Goal: Task Accomplishment & Management: Complete application form

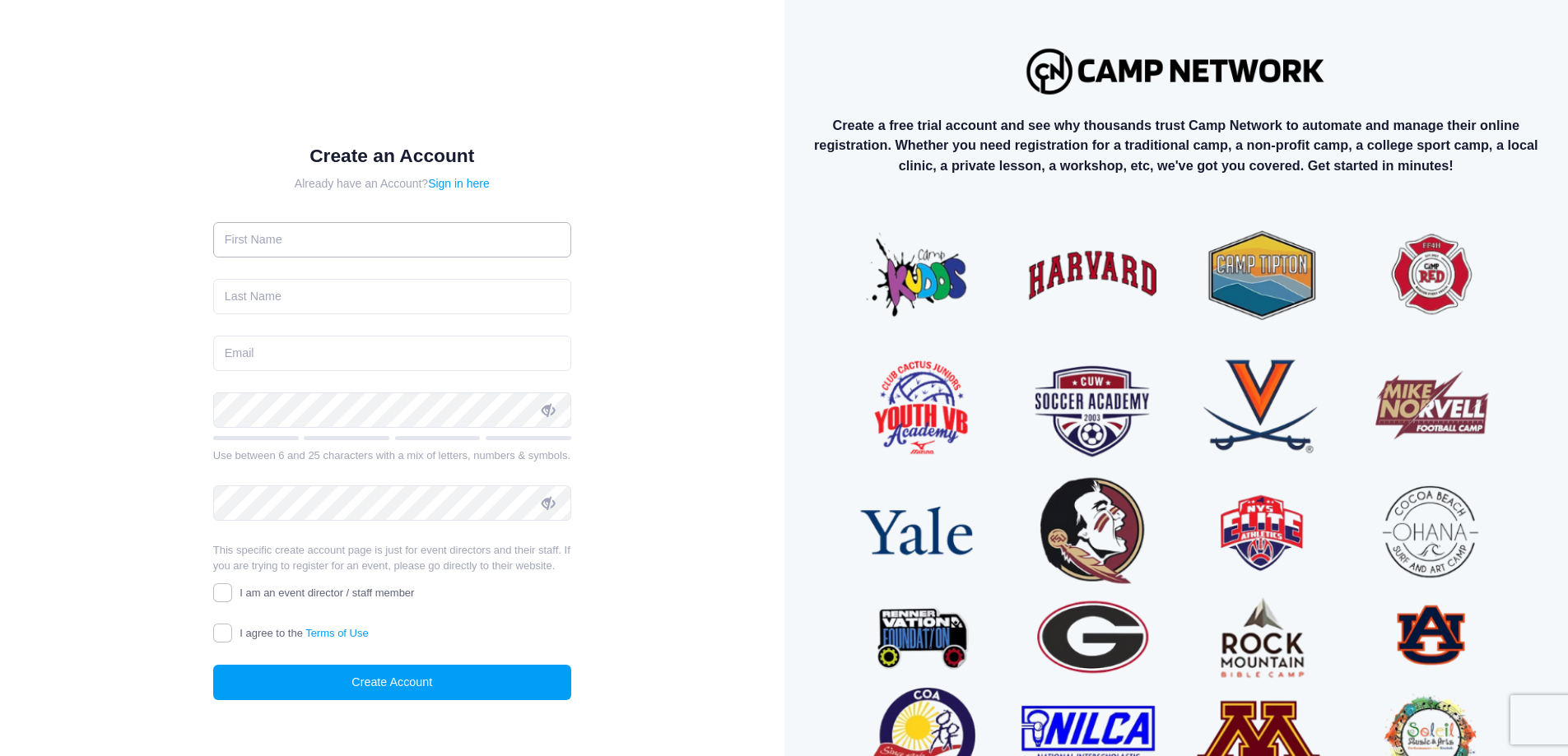
click at [368, 241] on input "text" at bounding box center [392, 240] width 358 height 35
type input "Sara"
type input "Wolfson"
type input "swolfson@shelburnemuseum.org"
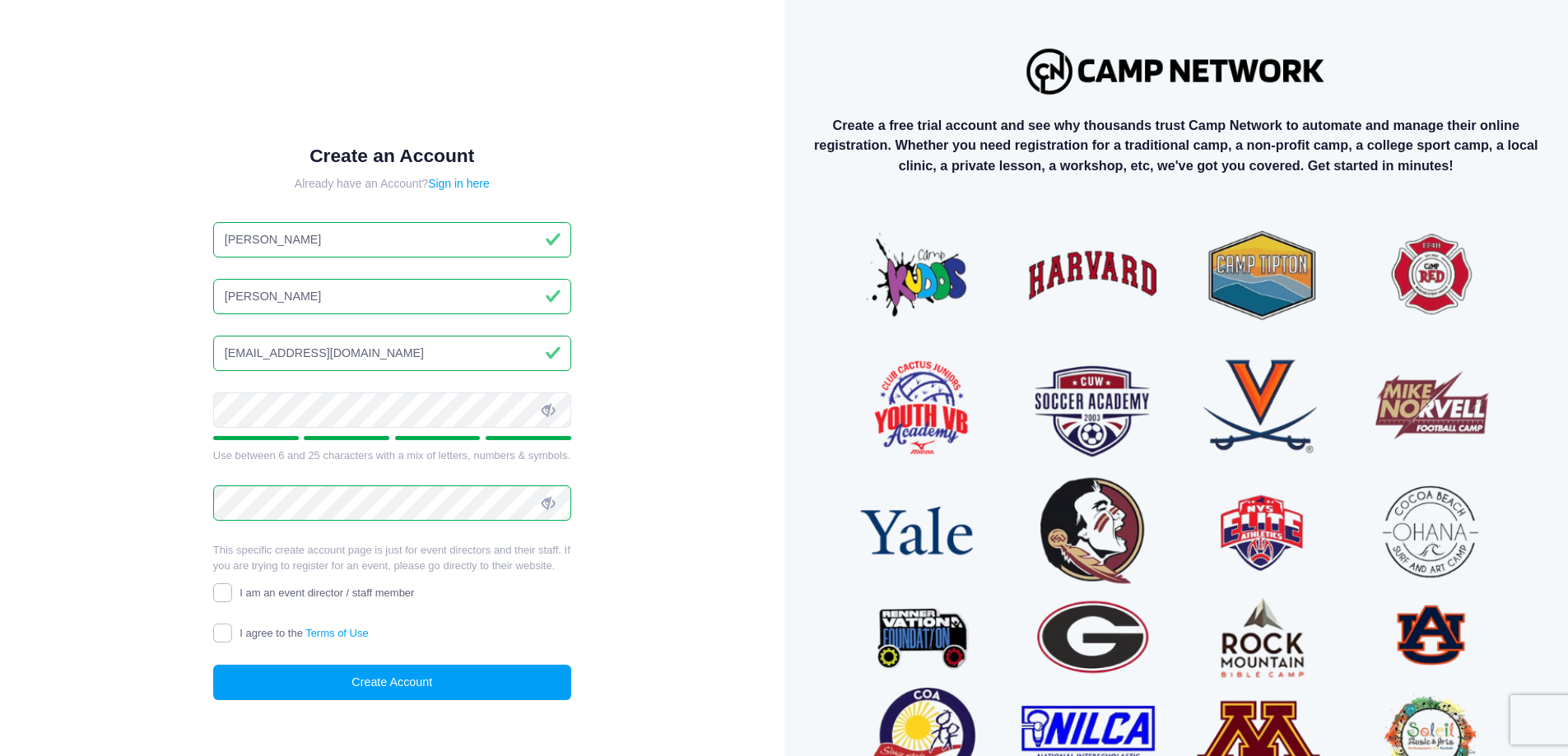
click at [227, 597] on input "I am an event director / staff member" at bounding box center [222, 592] width 19 height 19
checkbox input "true"
click at [227, 634] on input "I agree to the Terms of Use" at bounding box center [222, 633] width 19 height 19
checkbox input "true"
click at [279, 693] on button "Create Account" at bounding box center [392, 682] width 358 height 35
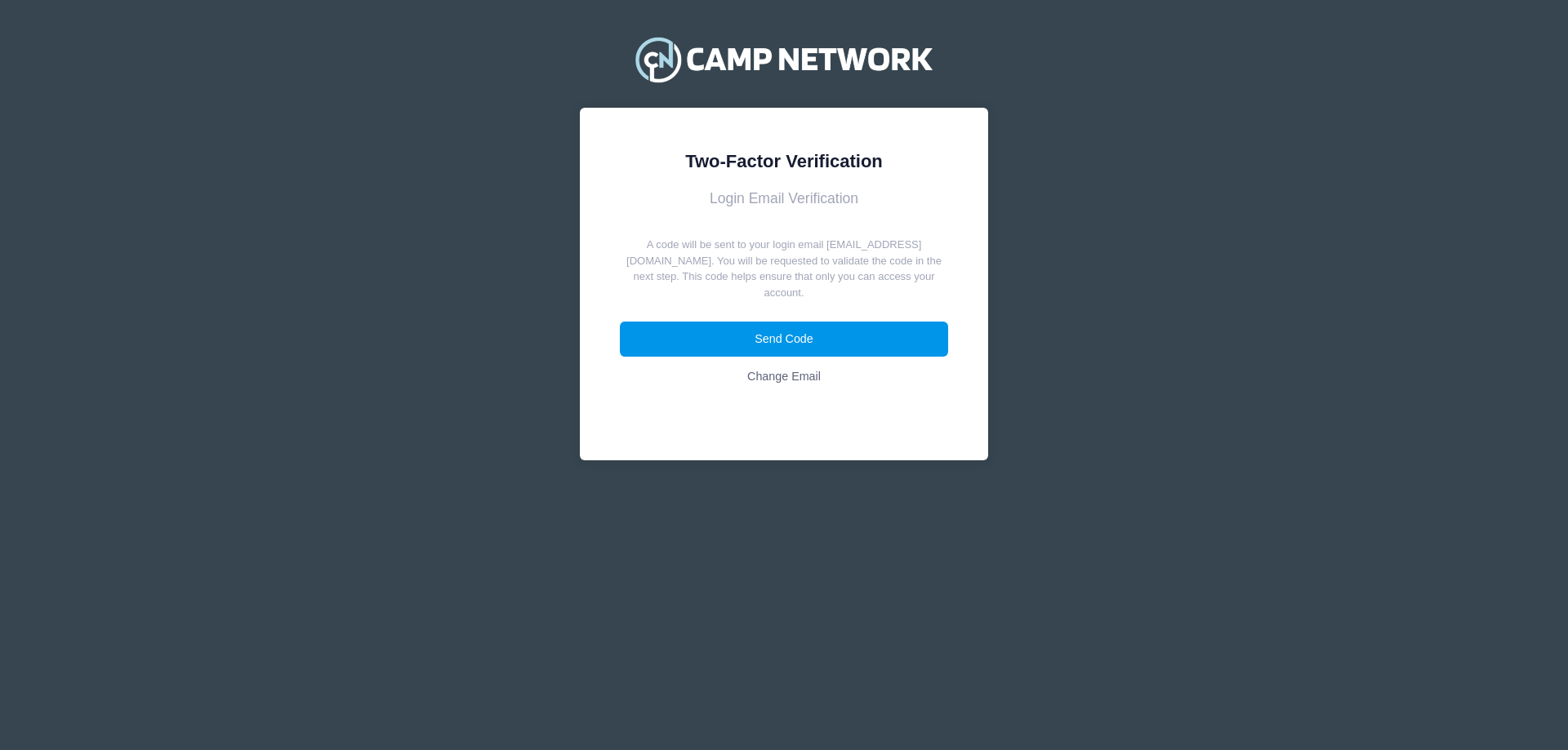
click at [739, 338] on button "Send Code" at bounding box center [784, 339] width 329 height 35
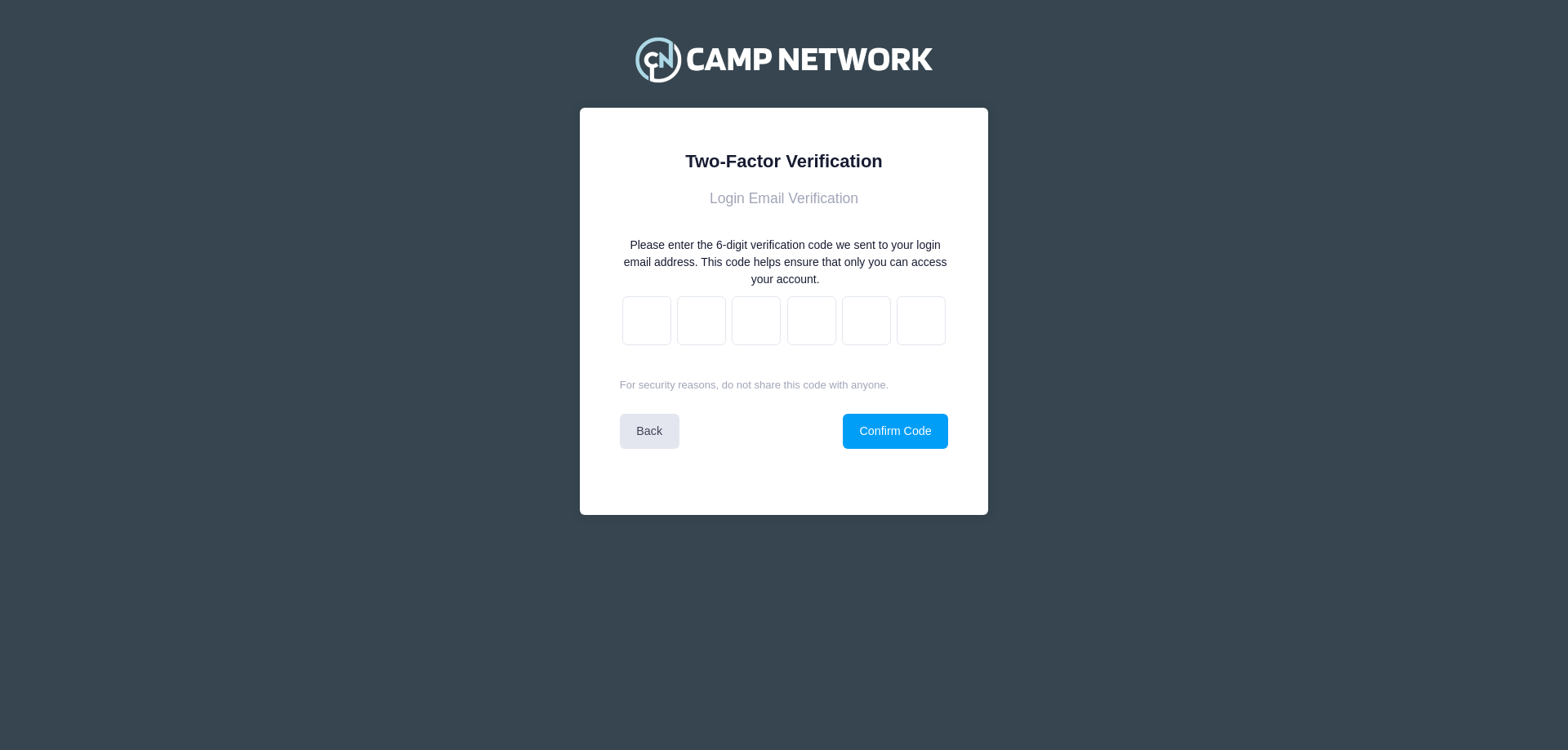
drag, startPoint x: 1321, startPoint y: 216, endPoint x: 1316, endPoint y: 230, distance: 14.9
click at [1321, 217] on div "Two-Factor Verification Login Email Verification Please enter the 6-digit verif…" at bounding box center [784, 284] width 1568 height 568
click at [652, 438] on link "Back" at bounding box center [650, 431] width 59 height 35
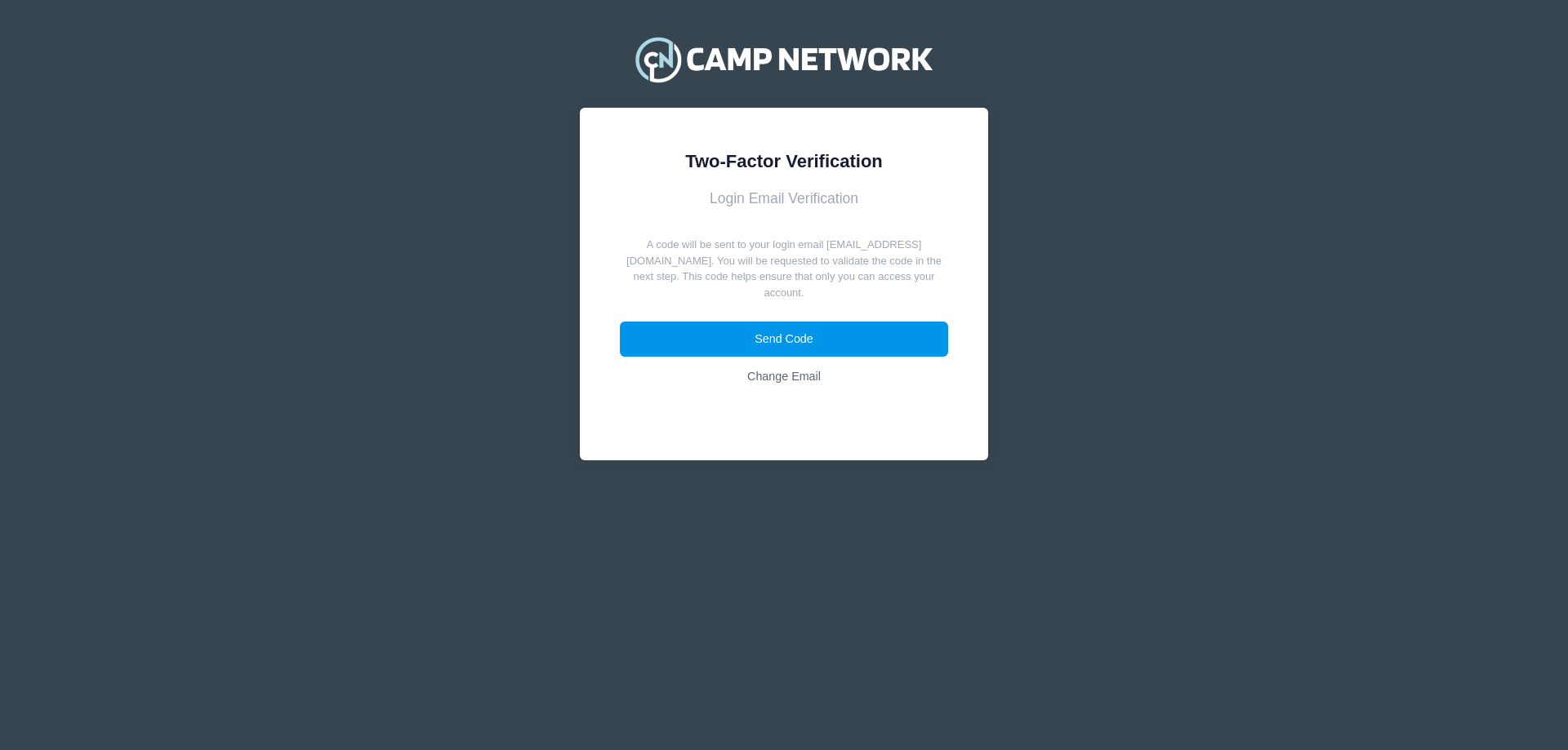
click at [847, 338] on button "Send Code" at bounding box center [784, 339] width 329 height 35
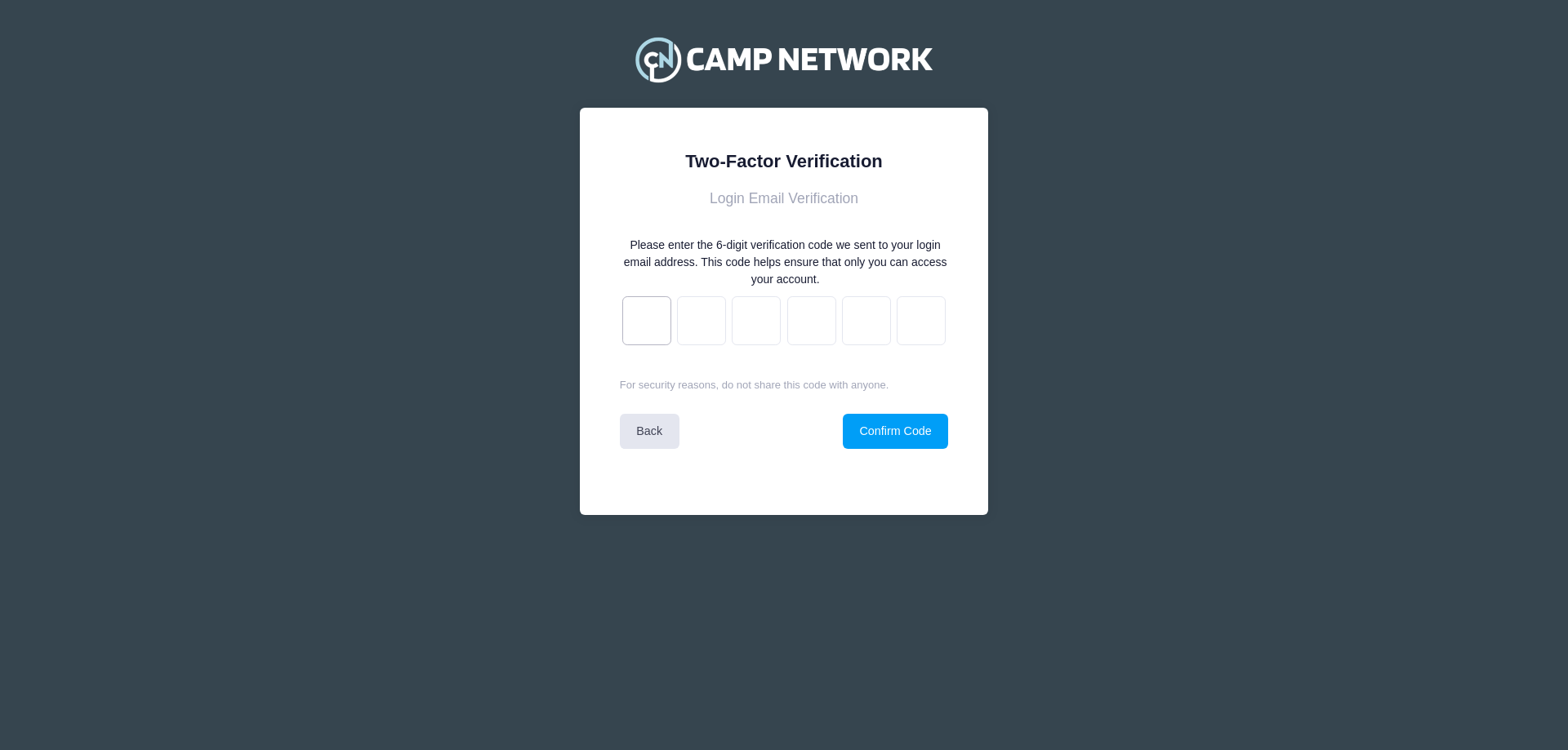
click at [657, 332] on input "text" at bounding box center [647, 321] width 49 height 49
paste input "e"
type input "9"
type input "0"
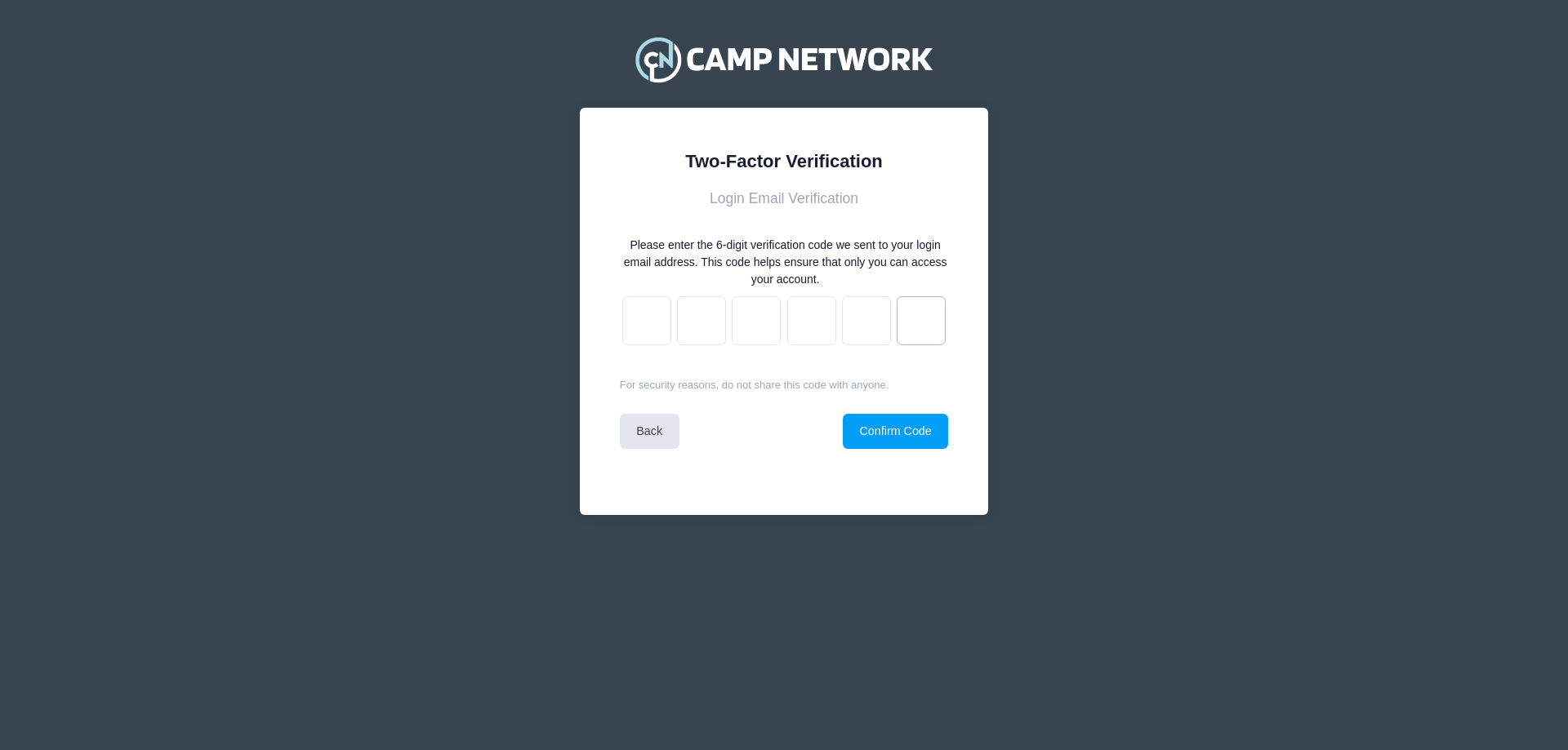
type input "a"
type input "9"
type input "e"
click at [905, 434] on button "Confirm Code" at bounding box center [896, 431] width 105 height 35
drag, startPoint x: 641, startPoint y: 330, endPoint x: 977, endPoint y: 320, distance: 336.1
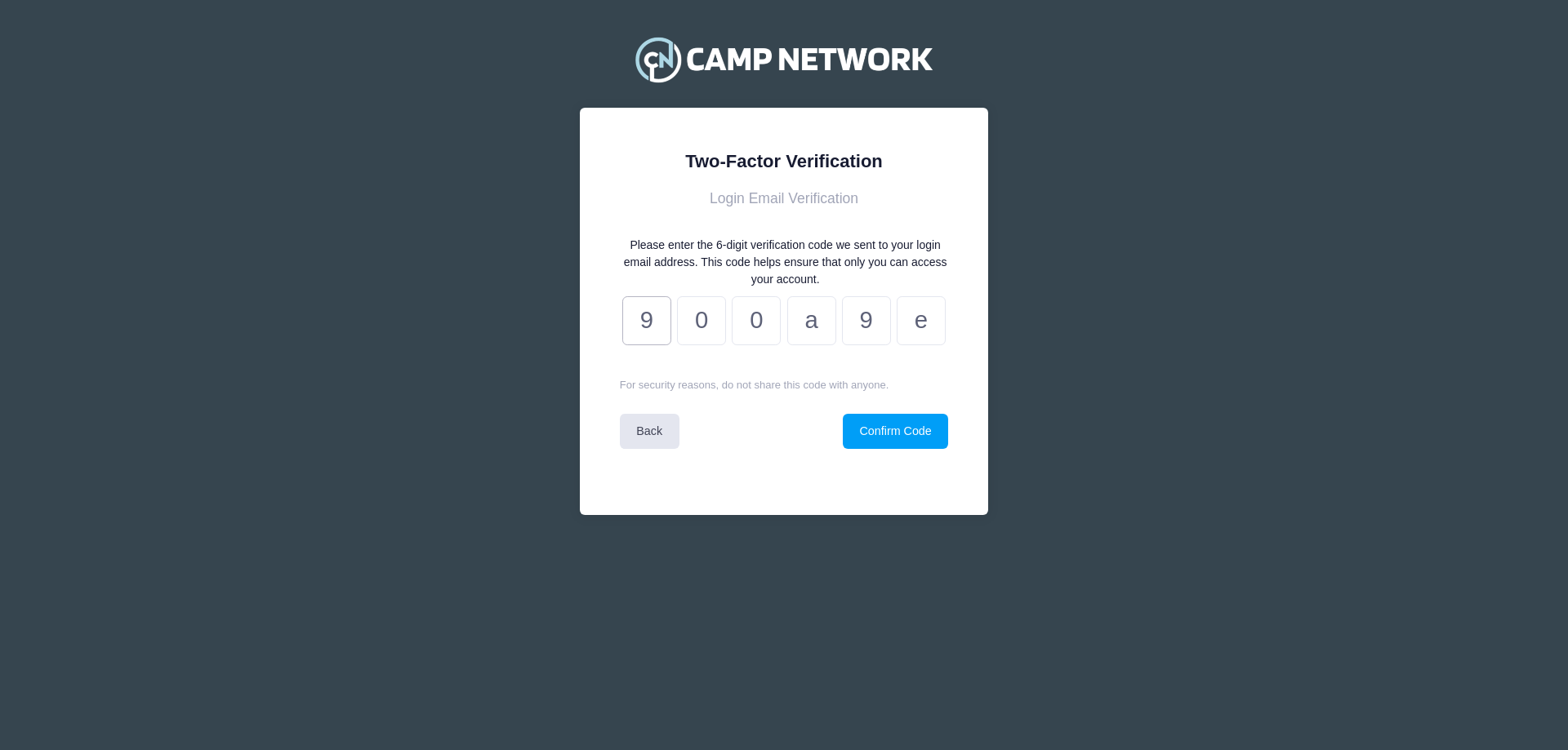
click at [977, 320] on div "Two-Factor Verification Login Email Verification Please enter the 6-digit verif…" at bounding box center [784, 311] width 408 height 407
click at [720, 314] on input "0" at bounding box center [701, 321] width 49 height 49
click at [754, 331] on input "0" at bounding box center [756, 321] width 49 height 49
click at [805, 326] on input "a" at bounding box center [812, 321] width 49 height 49
click at [877, 321] on div "0 a 9 e" at bounding box center [784, 320] width 329 height 59
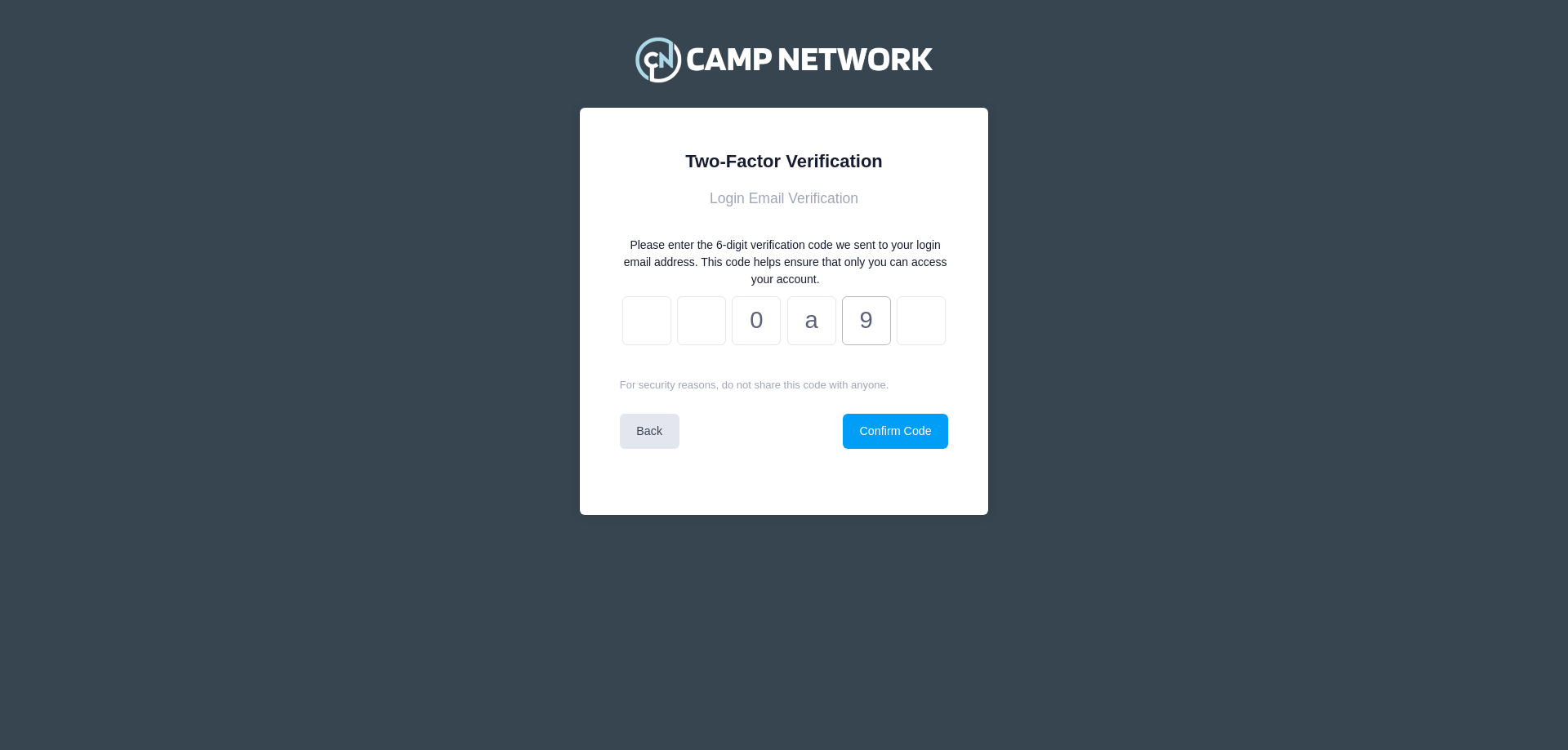
drag, startPoint x: 868, startPoint y: 316, endPoint x: 799, endPoint y: 316, distance: 69.0
click at [799, 316] on div "0 a 9" at bounding box center [784, 320] width 329 height 59
click at [756, 323] on div "0 a" at bounding box center [784, 320] width 329 height 59
drag, startPoint x: 686, startPoint y: 317, endPoint x: 679, endPoint y: 313, distance: 8.1
click at [679, 316] on div "0" at bounding box center [784, 320] width 329 height 59
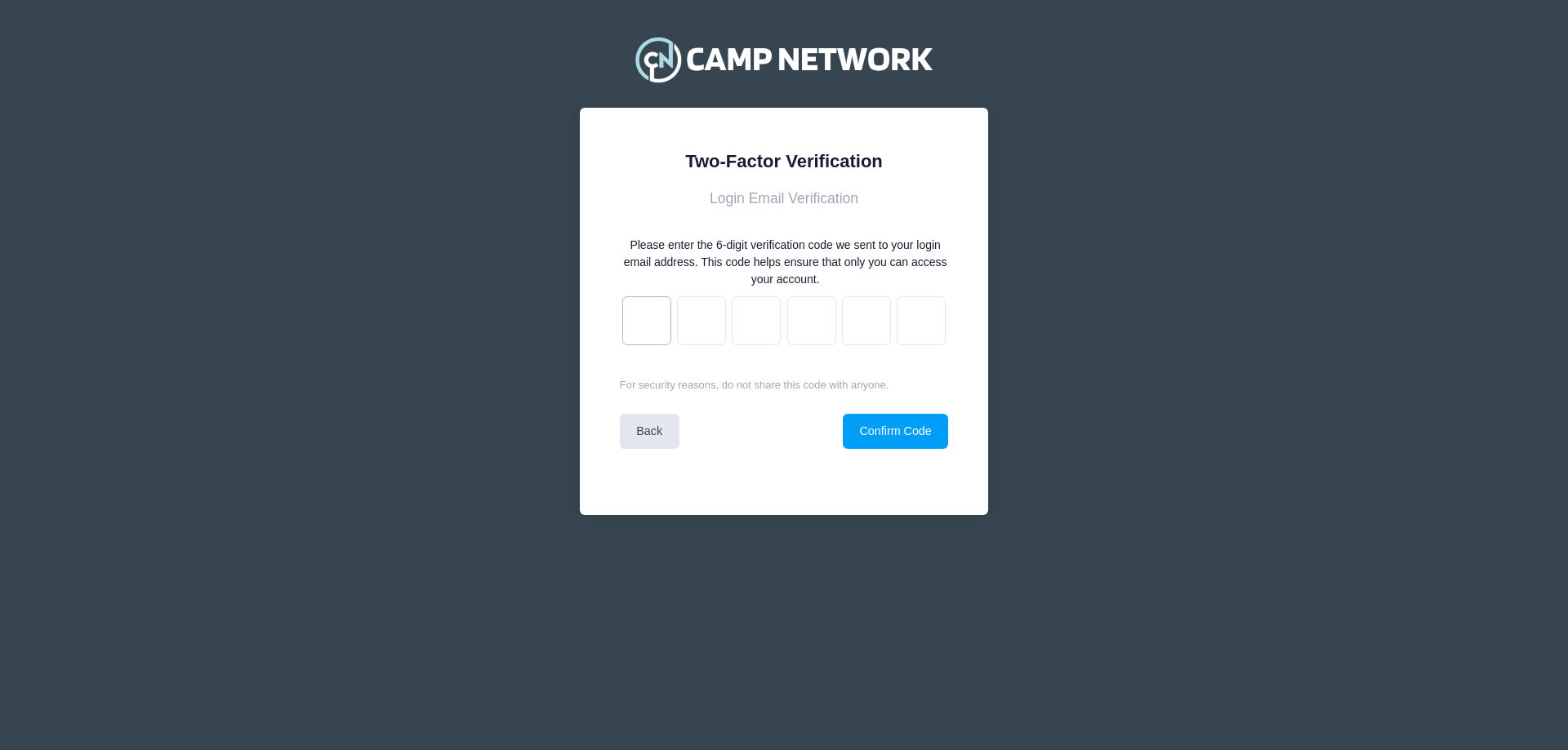
click at [647, 326] on input "text" at bounding box center [647, 321] width 49 height 49
paste input "2"
type input "9"
type input "2"
type input "7"
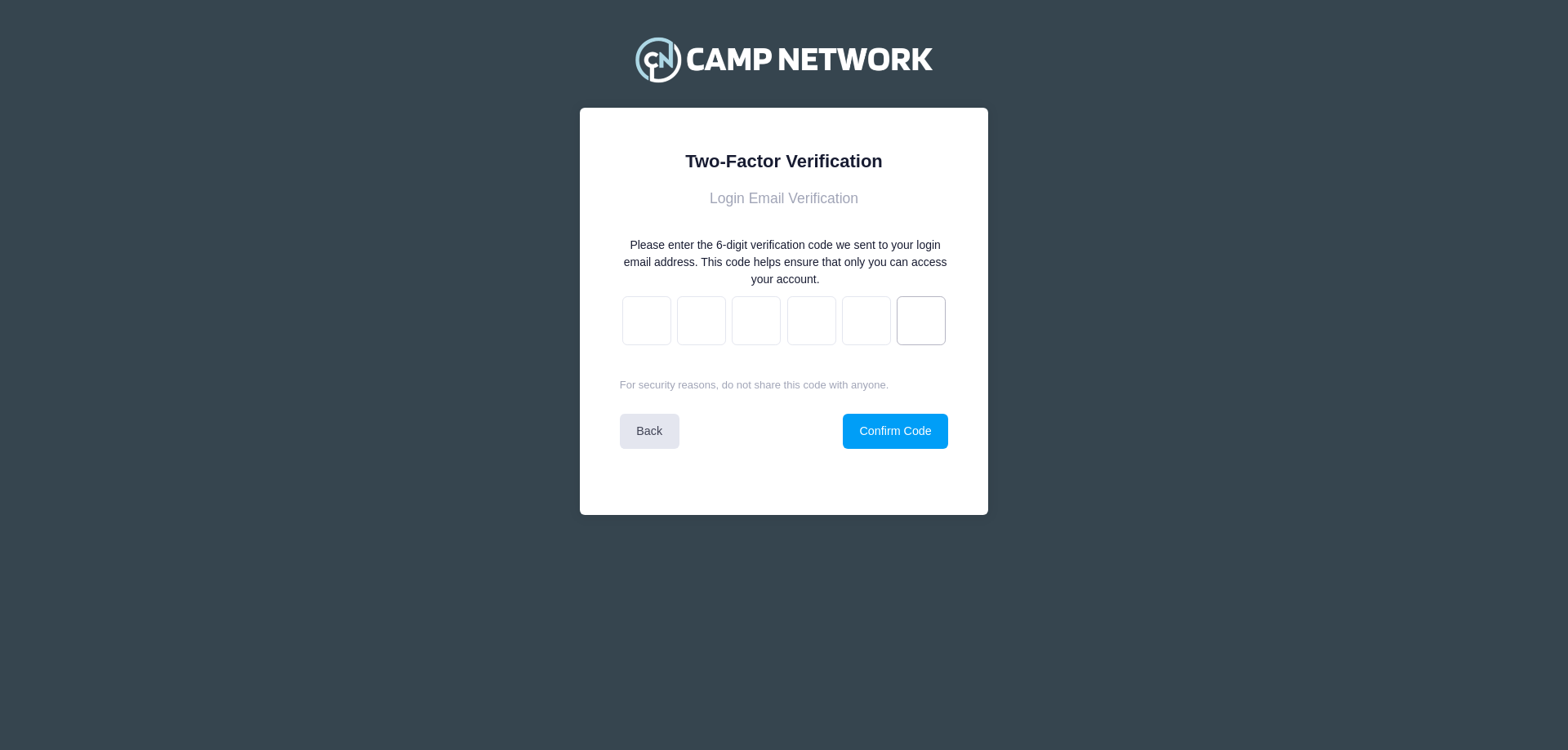
type input "f"
type input "e"
type input "2"
click at [886, 436] on button "Confirm Code" at bounding box center [896, 431] width 105 height 35
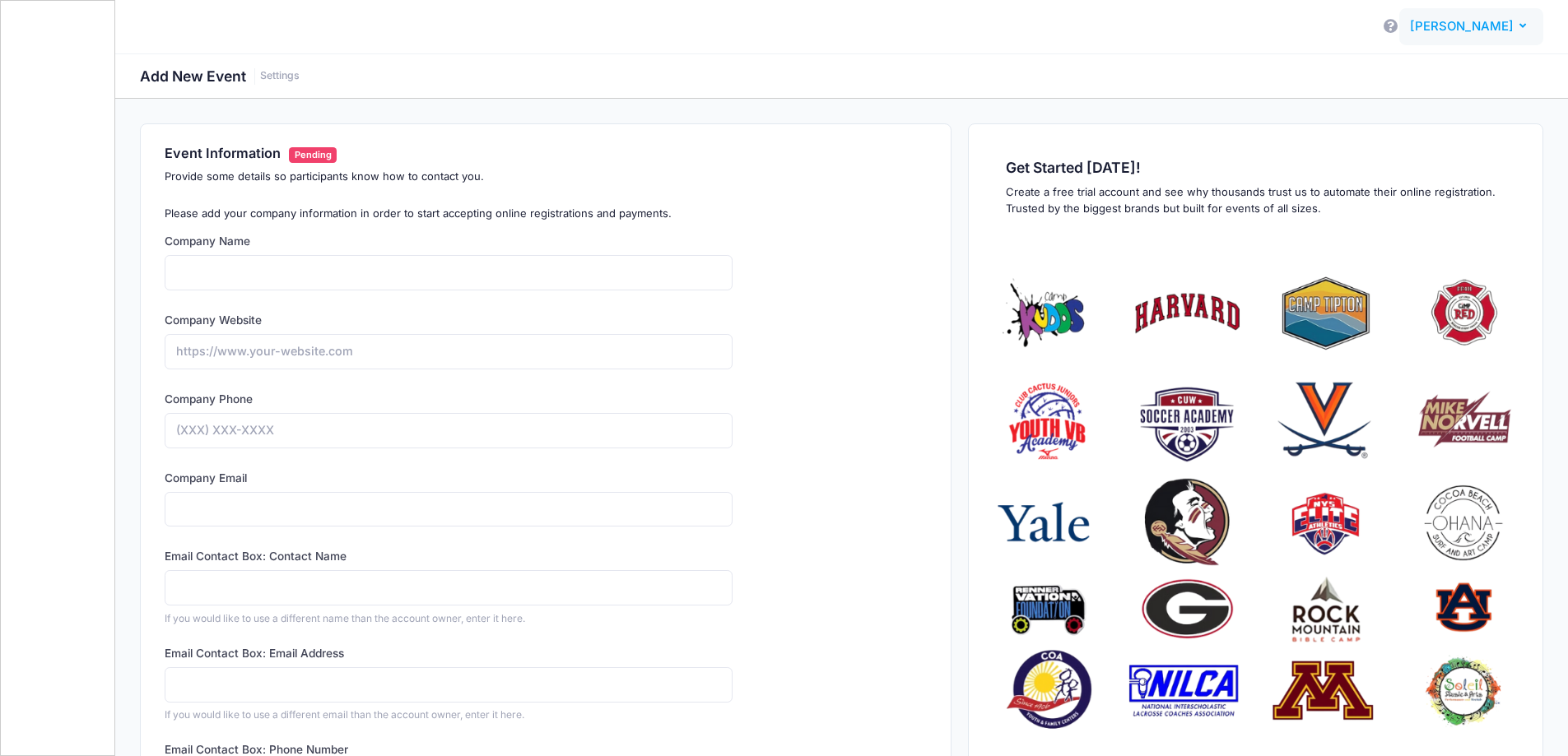
click at [1443, 26] on span "[PERSON_NAME]" at bounding box center [1461, 26] width 104 height 19
click at [1101, 93] on div "Add New Event Settings" at bounding box center [842, 76] width 1453 height 45
click at [1470, 19] on span "[PERSON_NAME]" at bounding box center [1461, 26] width 104 height 19
click at [706, 63] on div "Add New Event Settings" at bounding box center [842, 76] width 1453 height 45
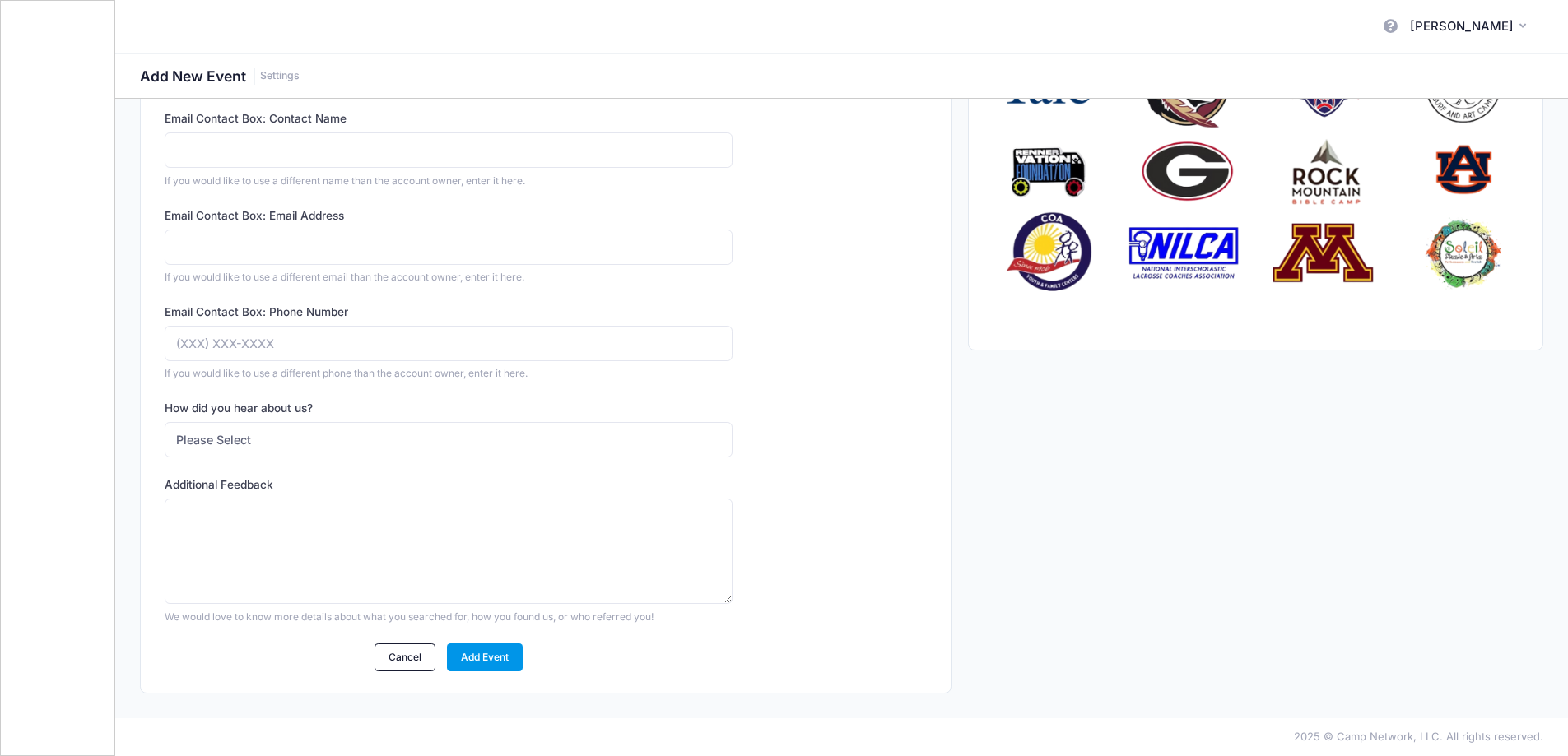
click at [491, 663] on link "Add Event" at bounding box center [485, 657] width 77 height 28
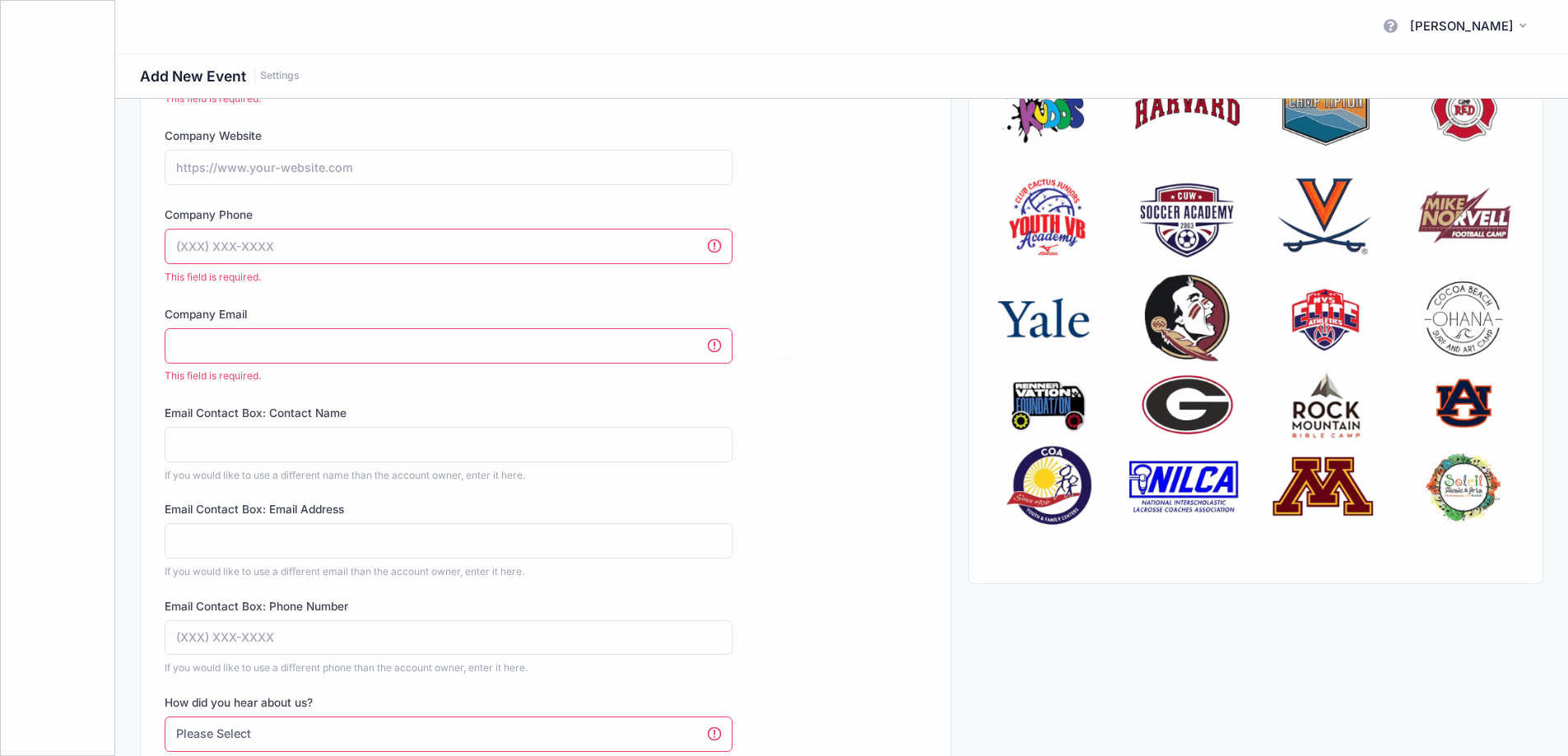
scroll to position [148, 0]
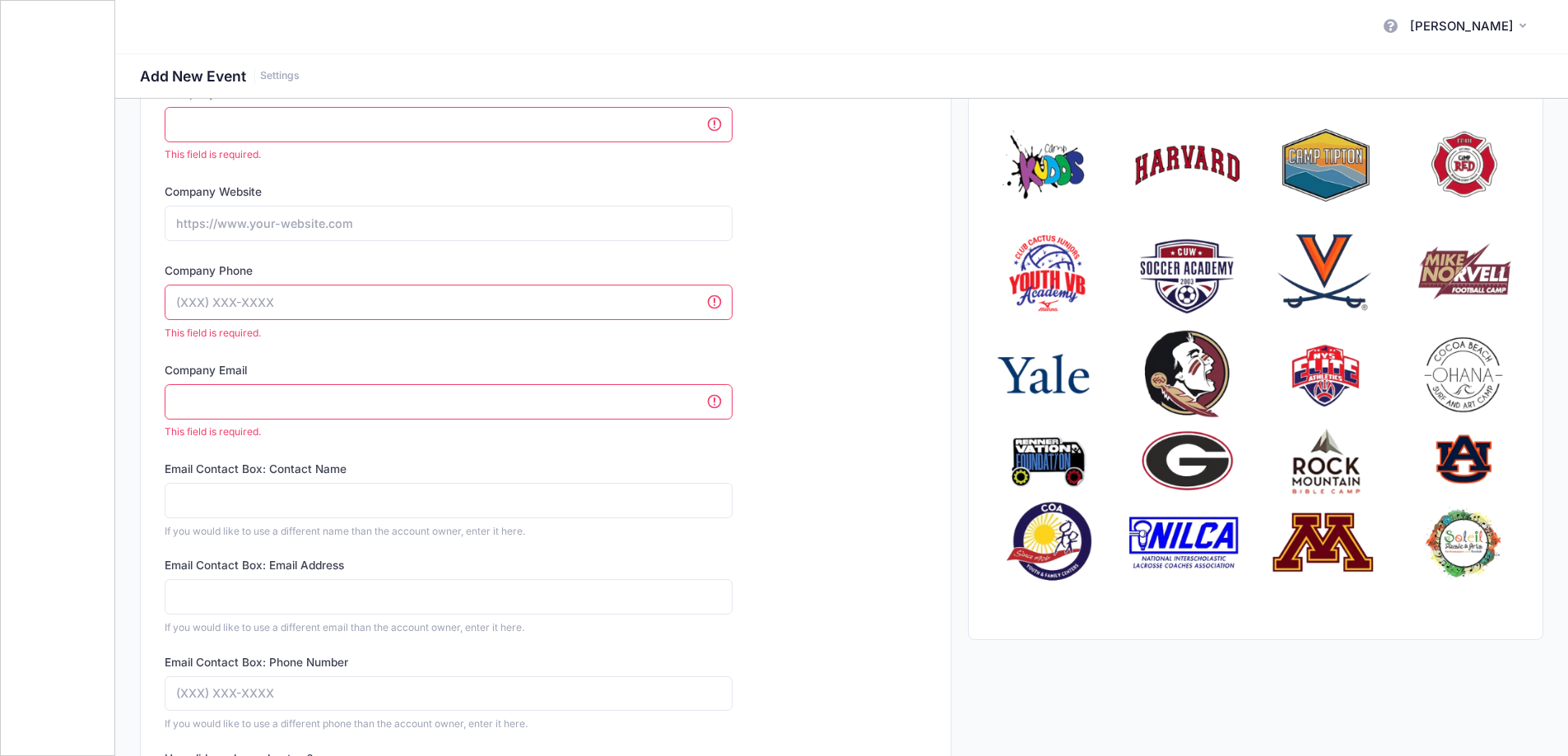
click at [283, 115] on input "Company Name" at bounding box center [449, 124] width 568 height 35
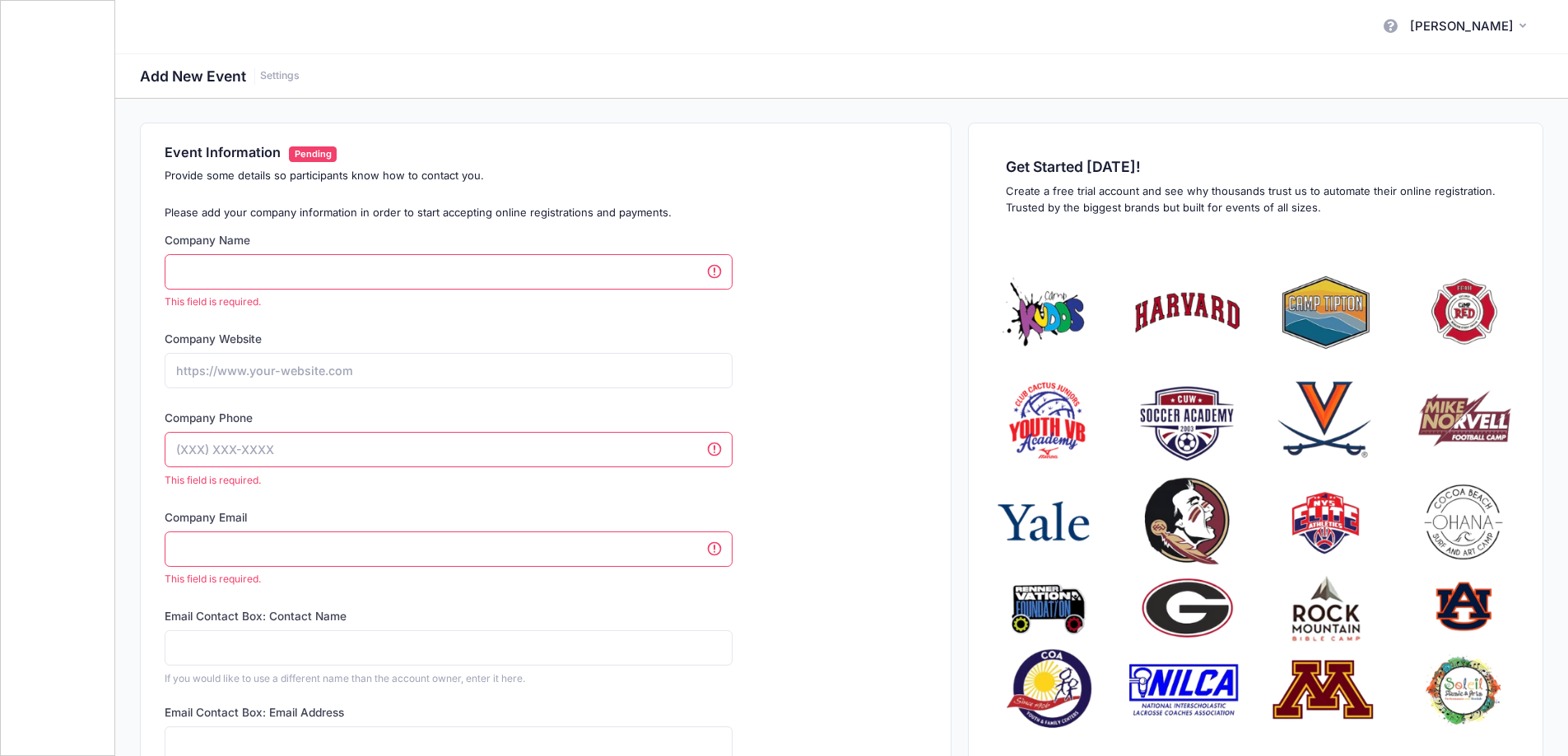
scroll to position [0, 0]
click at [426, 271] on input "Company Name" at bounding box center [449, 272] width 568 height 35
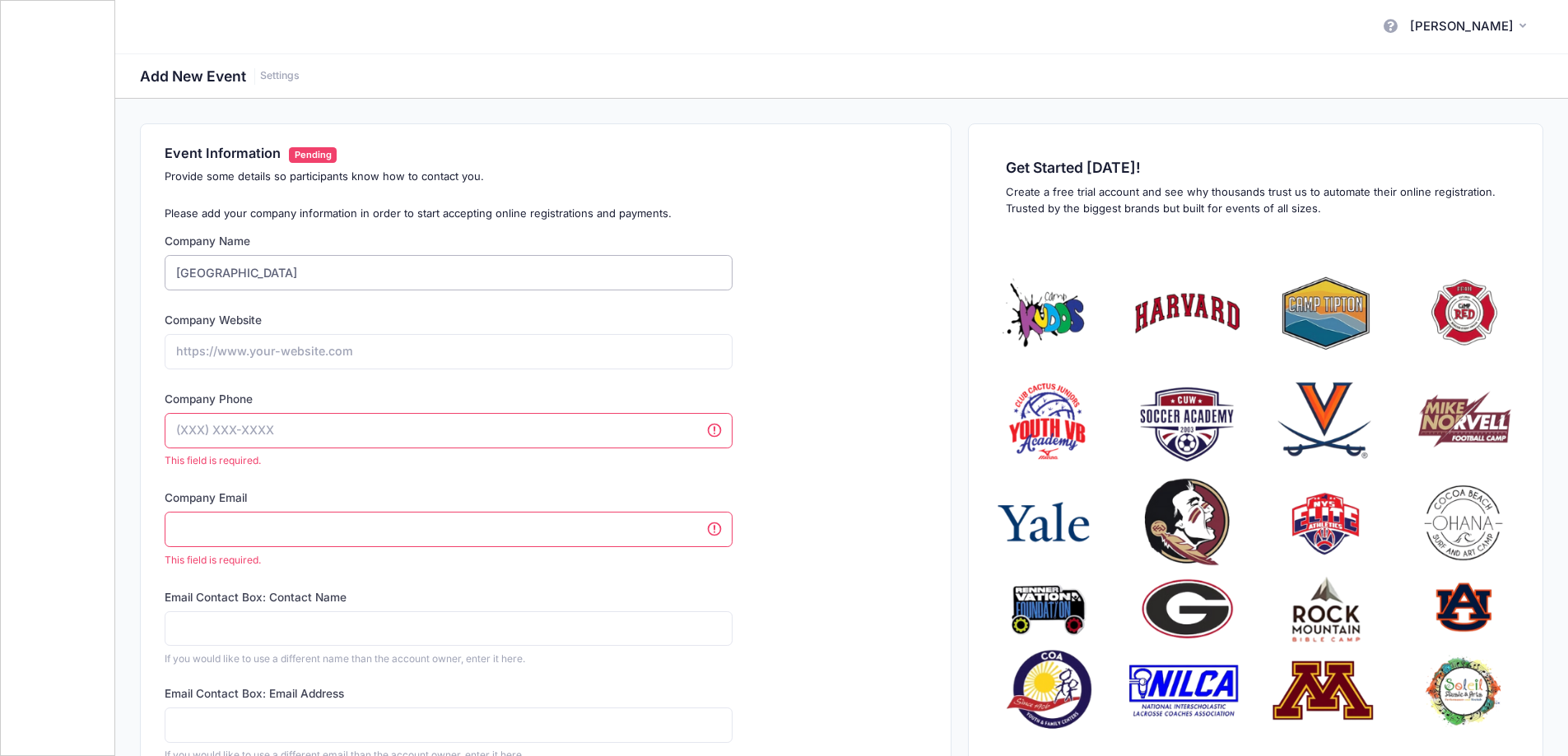
type input "[GEOGRAPHIC_DATA]"
drag, startPoint x: 311, startPoint y: 424, endPoint x: 0, endPoint y: 436, distance: 311.2
click at [0, 436] on div "My Events My Profile Log out" at bounding box center [784, 637] width 1568 height 1274
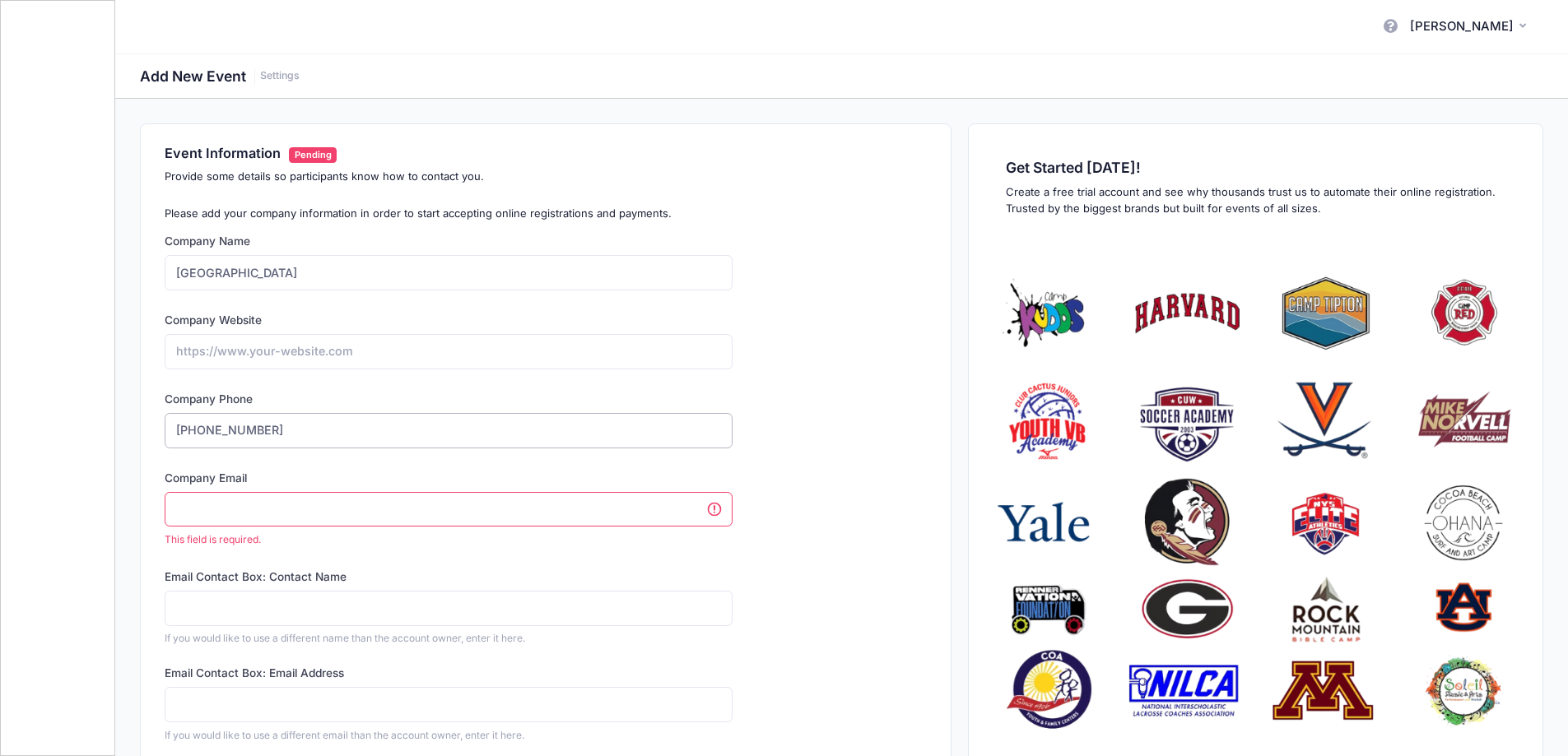
type input "(802) 985-0922"
click at [221, 504] on input "Company Email" at bounding box center [449, 509] width 568 height 35
type input "swolfson@shelburnemuseum.org"
type input "Sara N Wolfson"
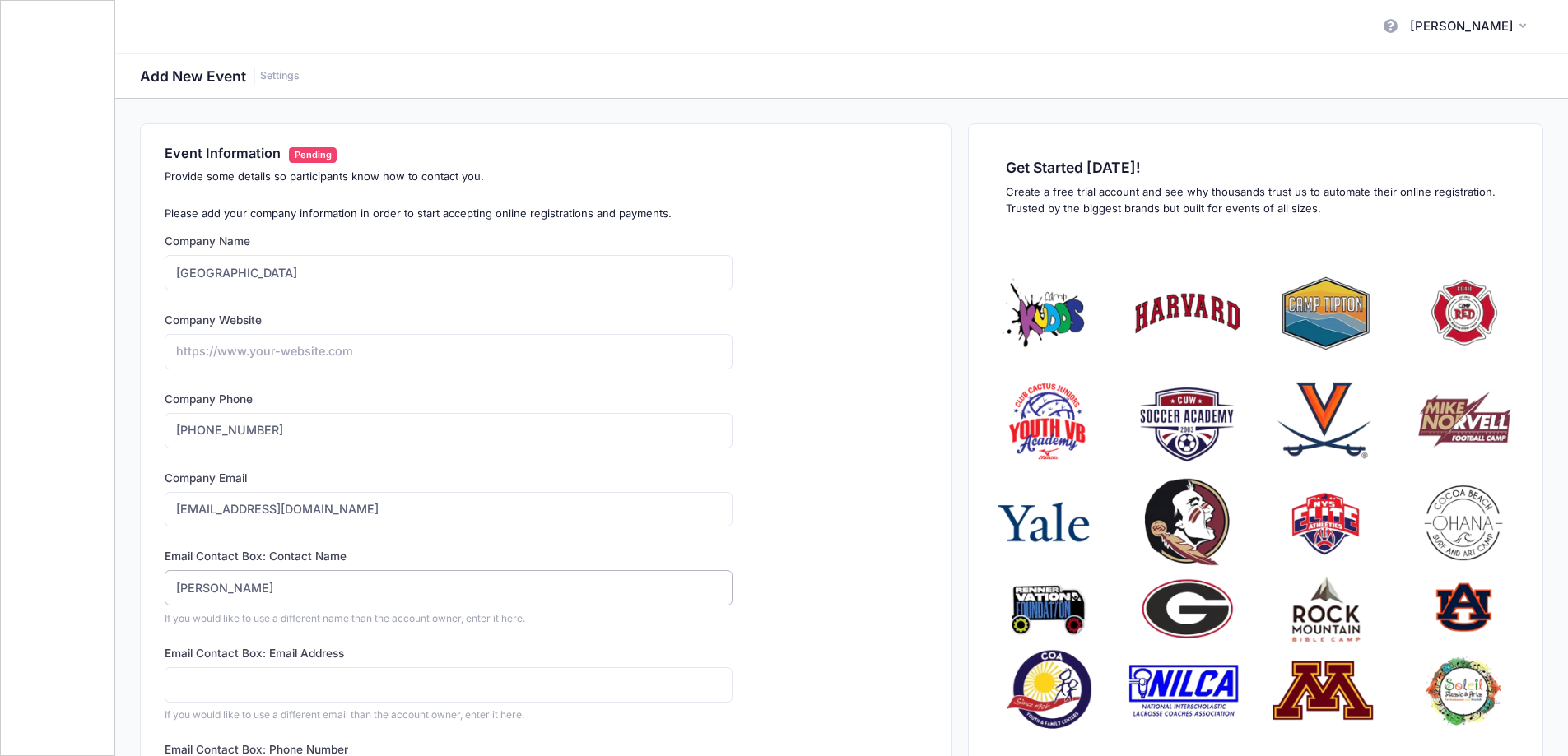
drag, startPoint x: 73, startPoint y: 589, endPoint x: 0, endPoint y: 587, distance: 73.0
click at [0, 587] on div "My Events My Profile Log out" at bounding box center [784, 617] width 1568 height 1234
drag, startPoint x: 869, startPoint y: 491, endPoint x: 880, endPoint y: 489, distance: 11.2
click at [870, 491] on div "Company Name Shelburne Museum Type Select Academic Adventure Arts and Crafts @" at bounding box center [546, 691] width 777 height 916
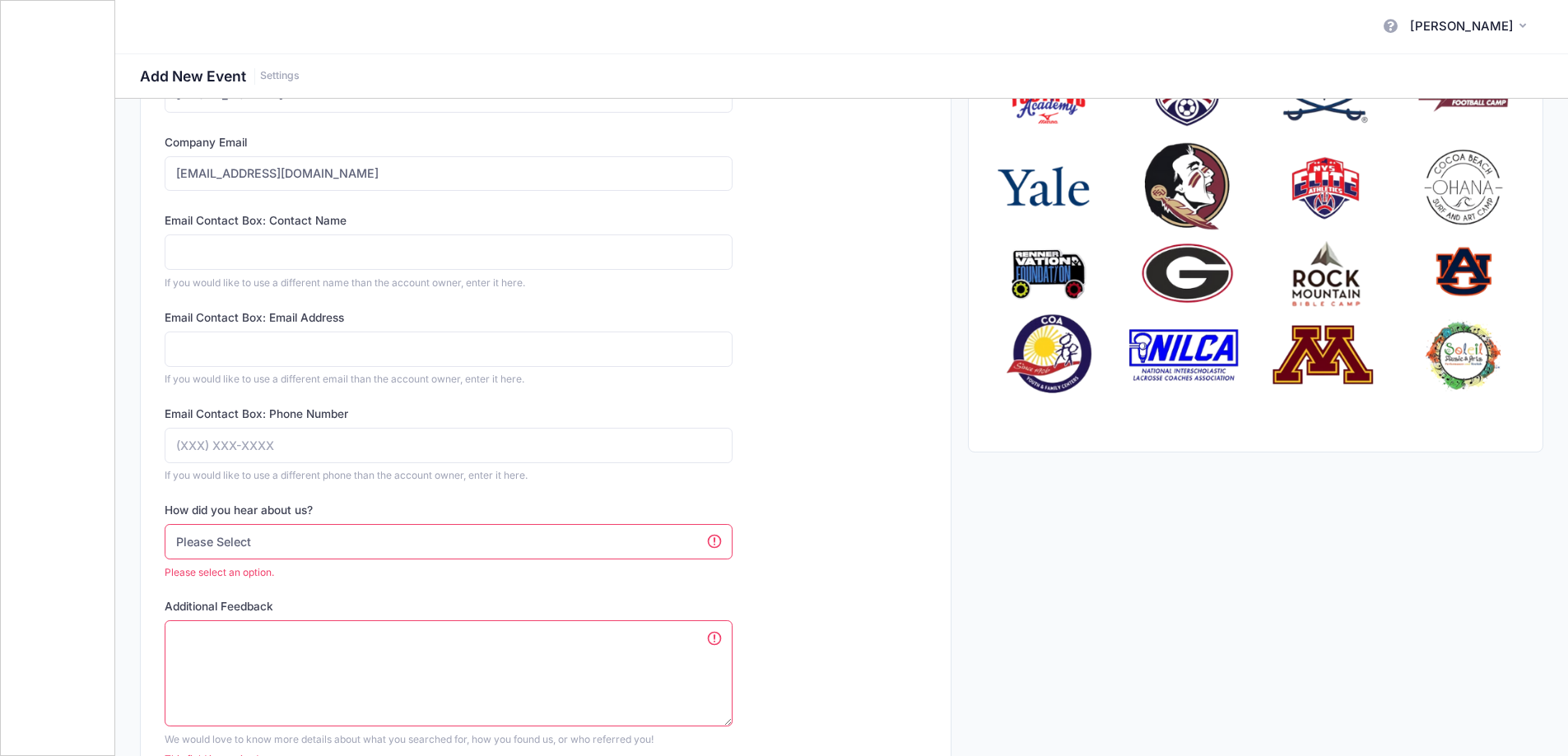
scroll to position [411, 0]
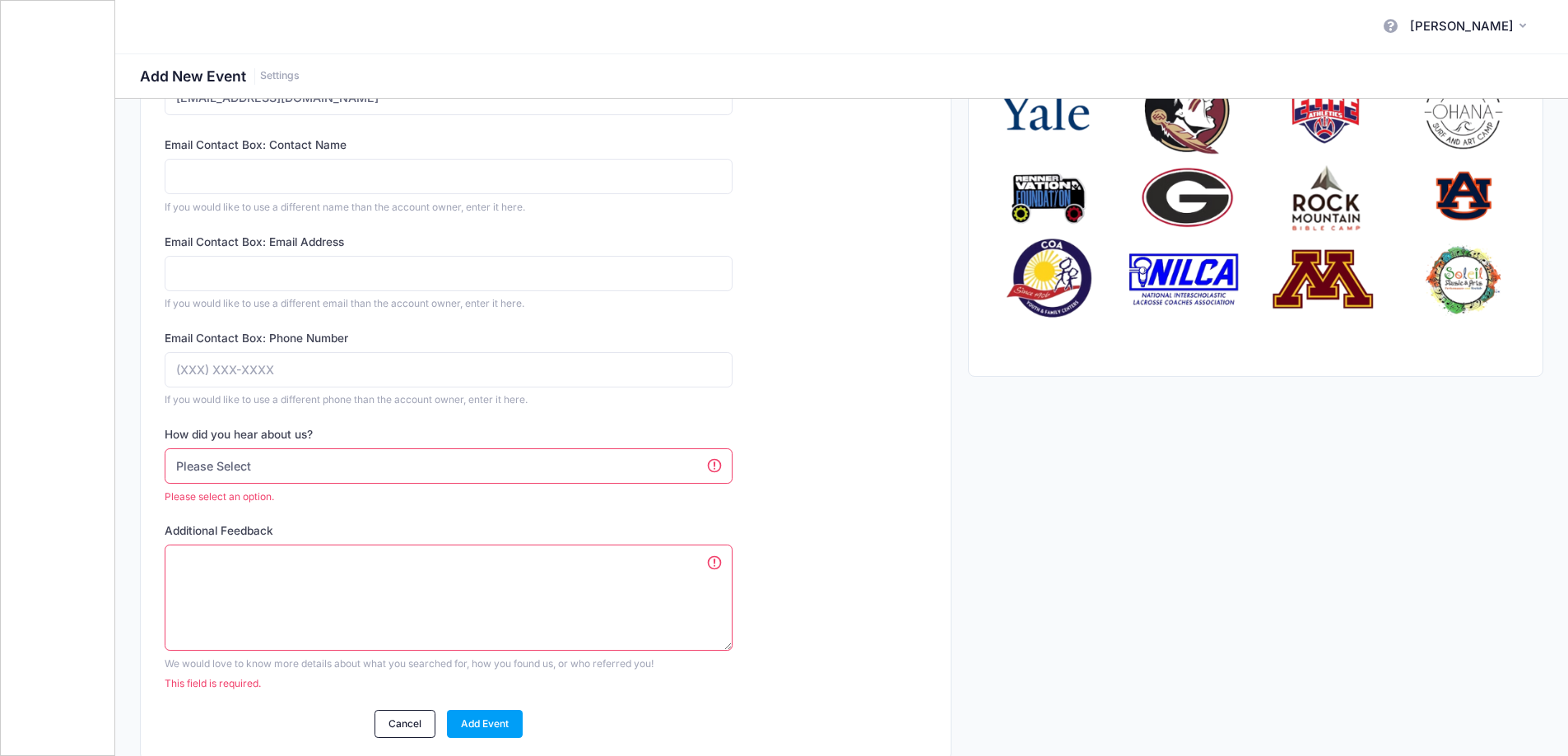
click at [289, 465] on select "Please Select Web Search Customer Referral Other" at bounding box center [449, 466] width 568 height 35
select select "web"
click at [165, 448] on select "Please Select Web Search Customer Referral Other" at bounding box center [449, 466] width 568 height 35
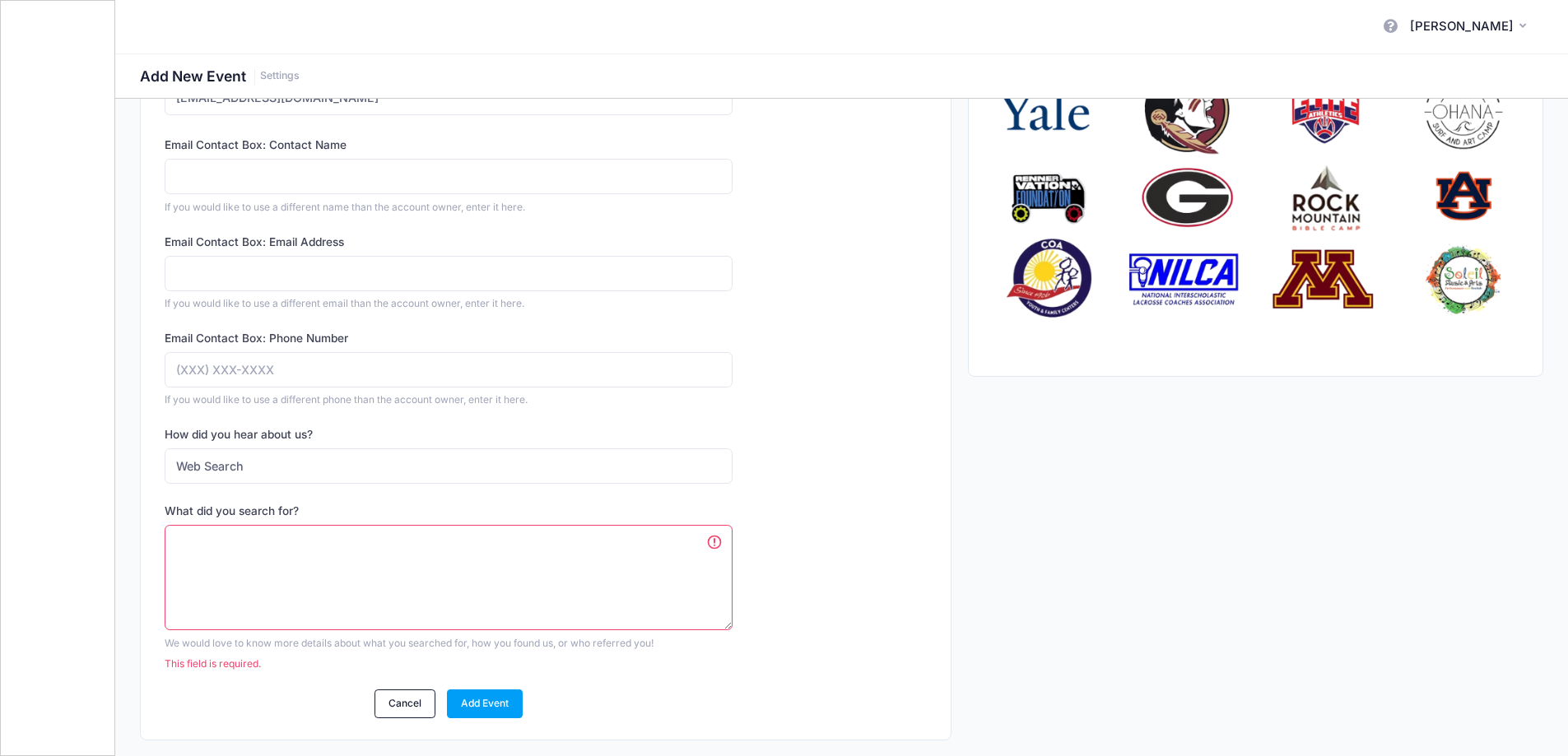
click at [271, 540] on textarea "What did you search for?" at bounding box center [449, 578] width 568 height 106
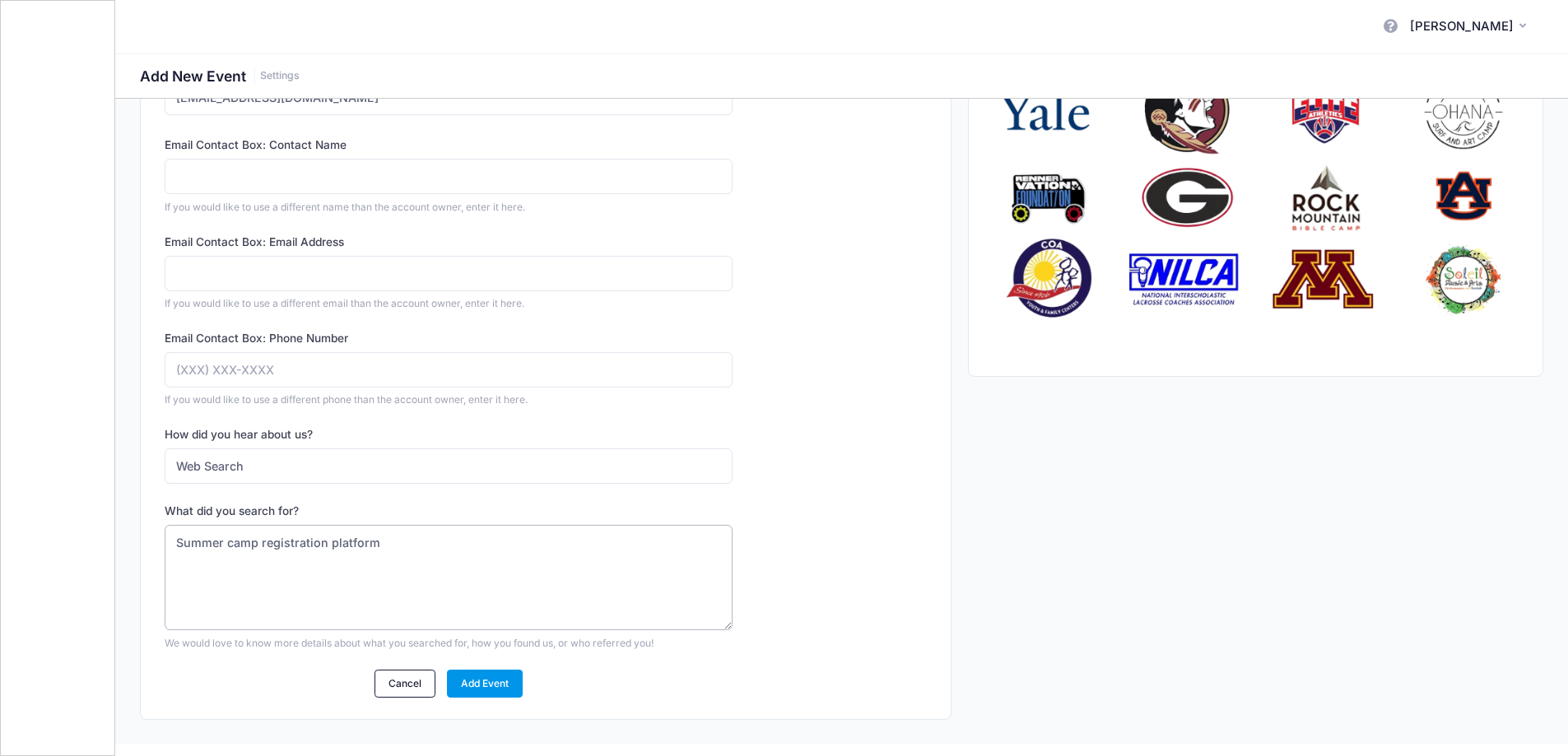
type textarea "Summer camp registration platform"
click at [507, 683] on link "Add Event" at bounding box center [485, 684] width 77 height 28
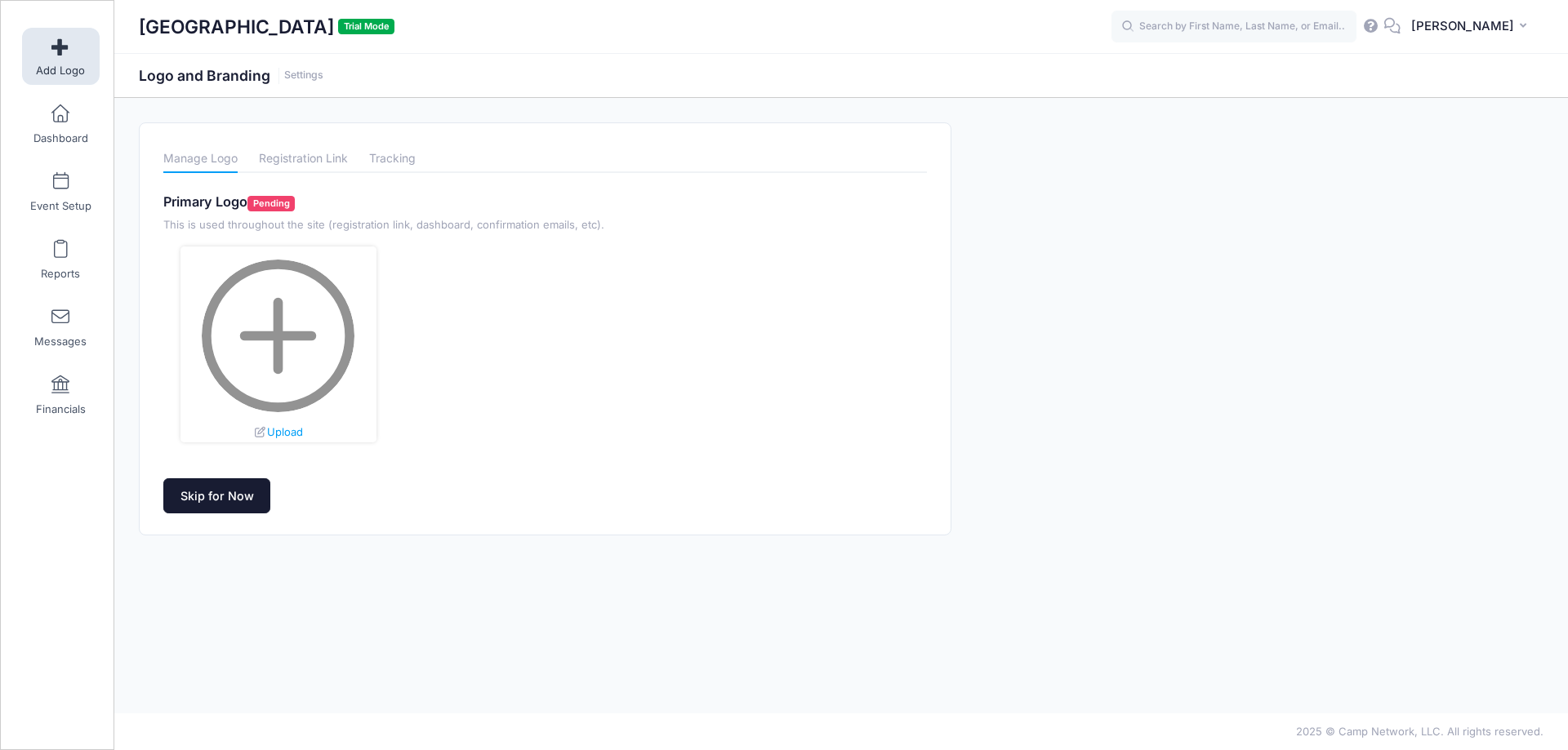
click at [244, 492] on link "Skip for Now" at bounding box center [217, 496] width 107 height 35
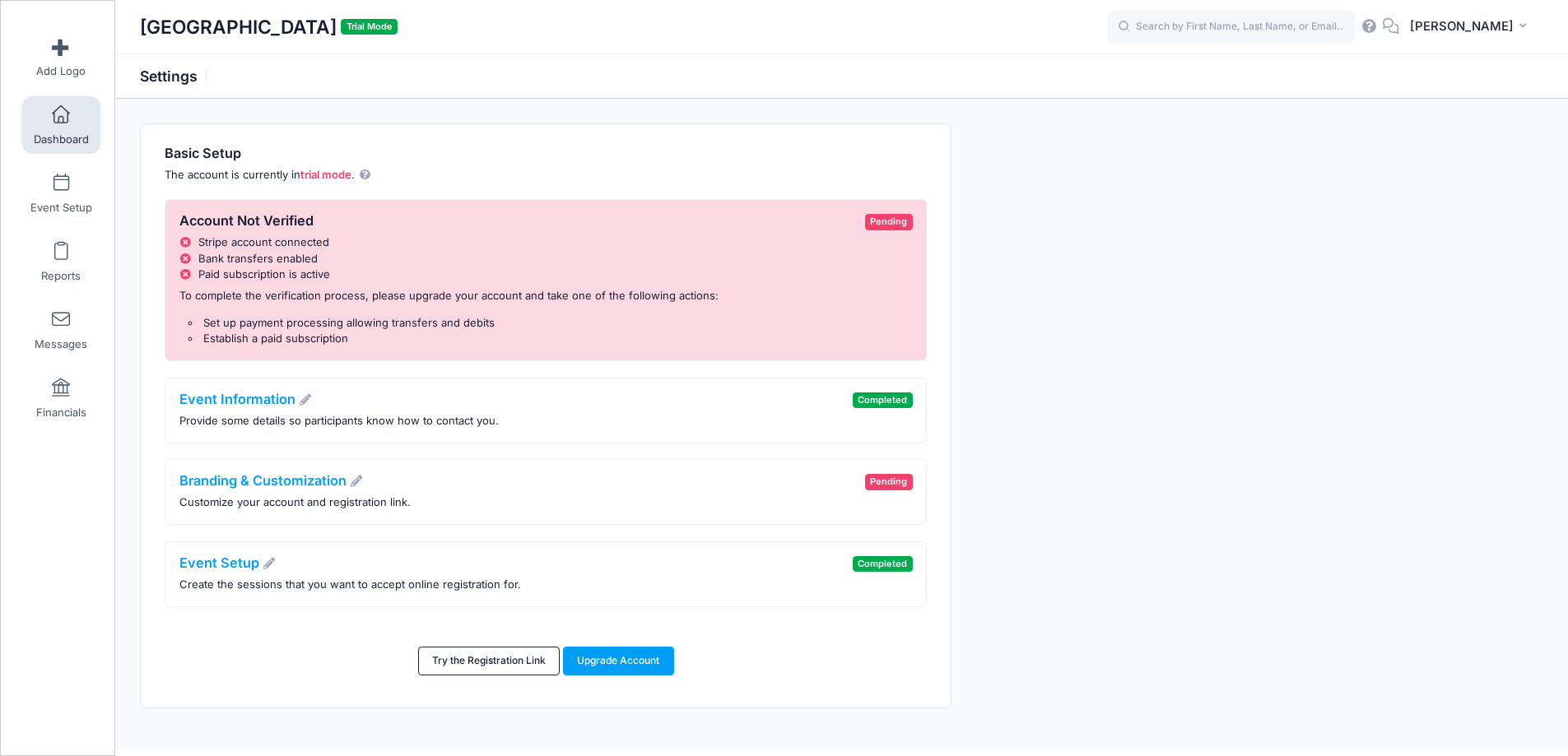
click at [56, 134] on span "Dashboard" at bounding box center [61, 139] width 56 height 14
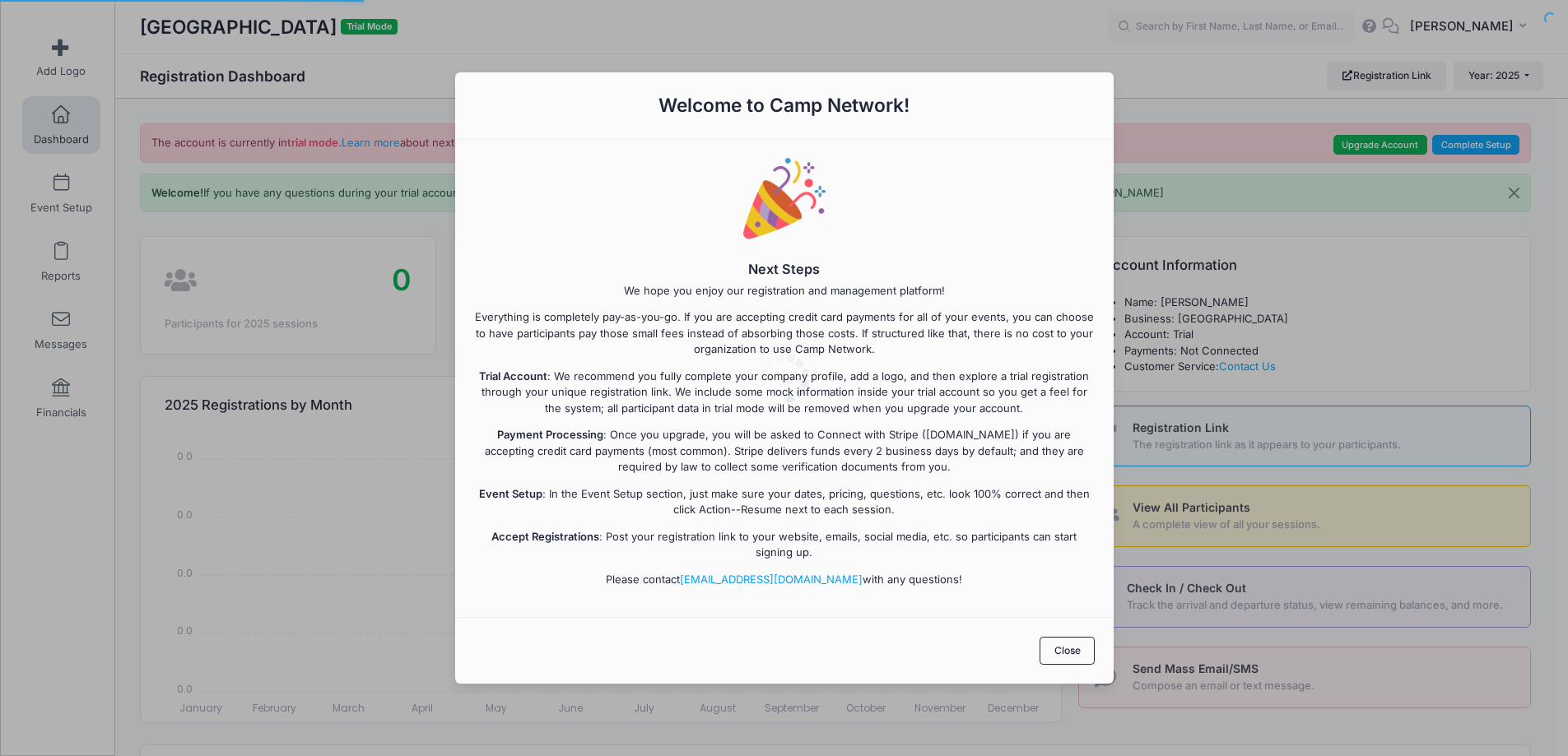
select select
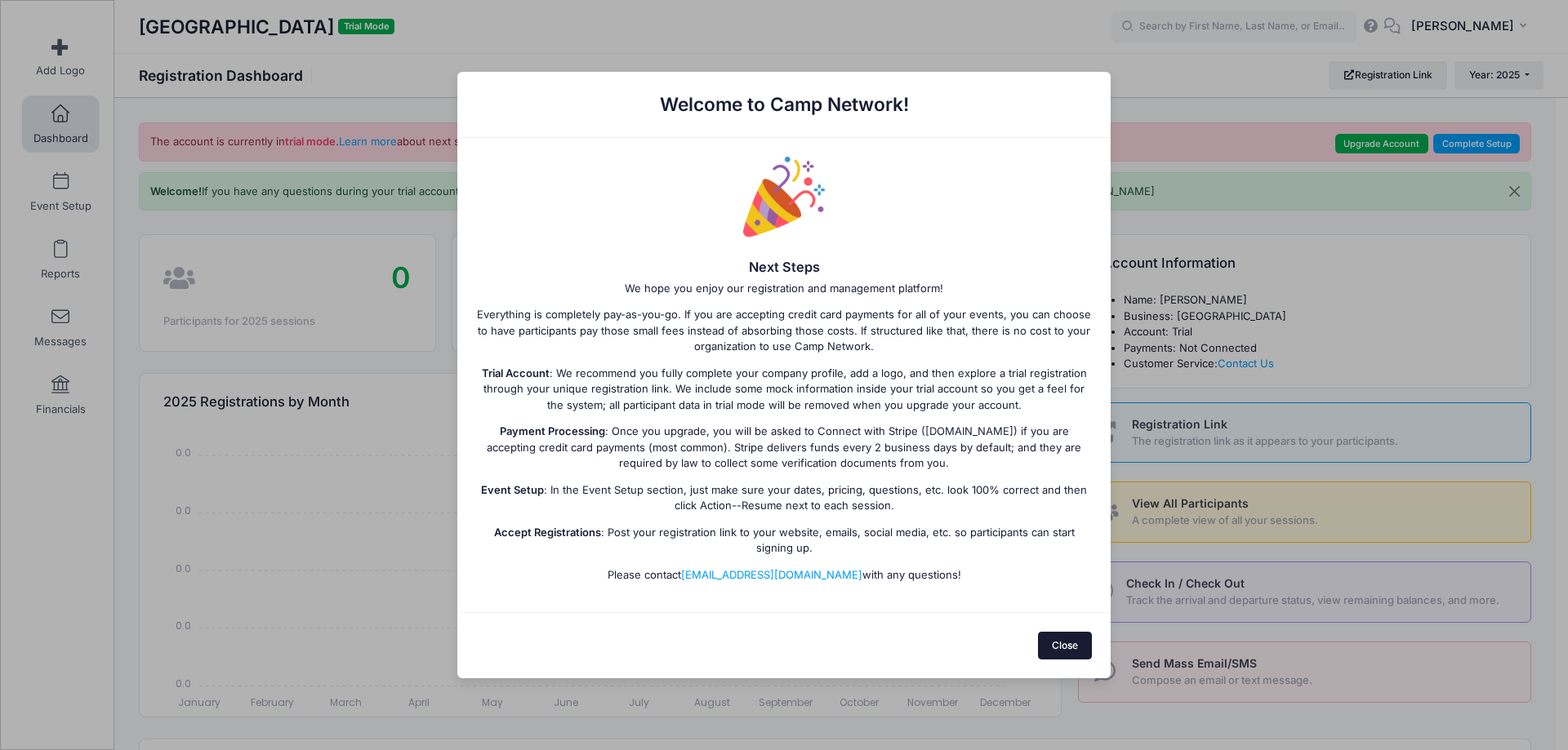
click at [1071, 645] on button "Close" at bounding box center [1065, 646] width 55 height 28
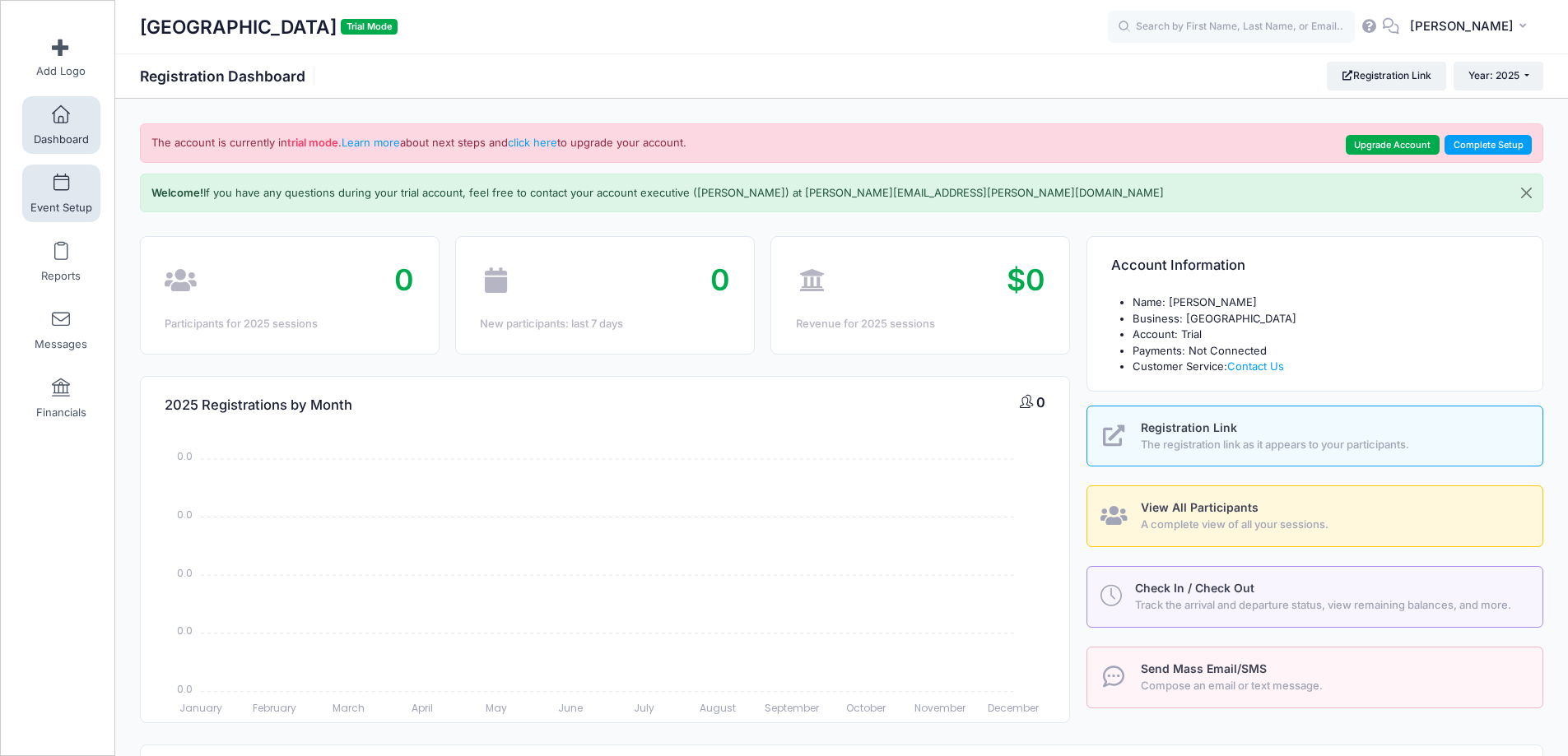
click at [48, 189] on link "Event Setup" at bounding box center [61, 193] width 78 height 57
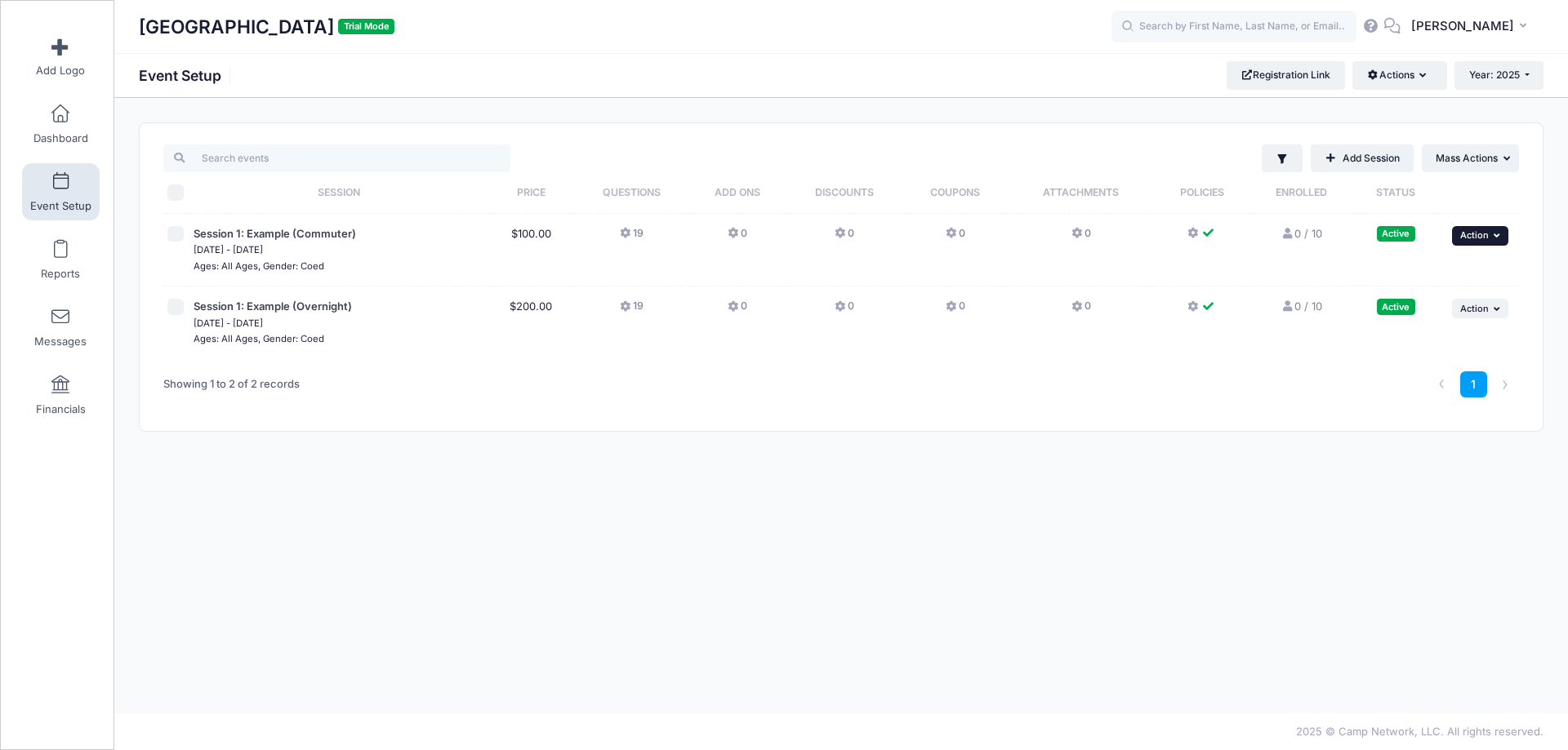
click at [1474, 232] on span "Action" at bounding box center [1474, 234] width 29 height 11
click at [1179, 115] on div "Shelburne Museum Trial Mode Event Setup Registration Link Actions Manage Regist…" at bounding box center [841, 406] width 1453 height 615
click at [55, 126] on link "Dashboard" at bounding box center [60, 123] width 78 height 57
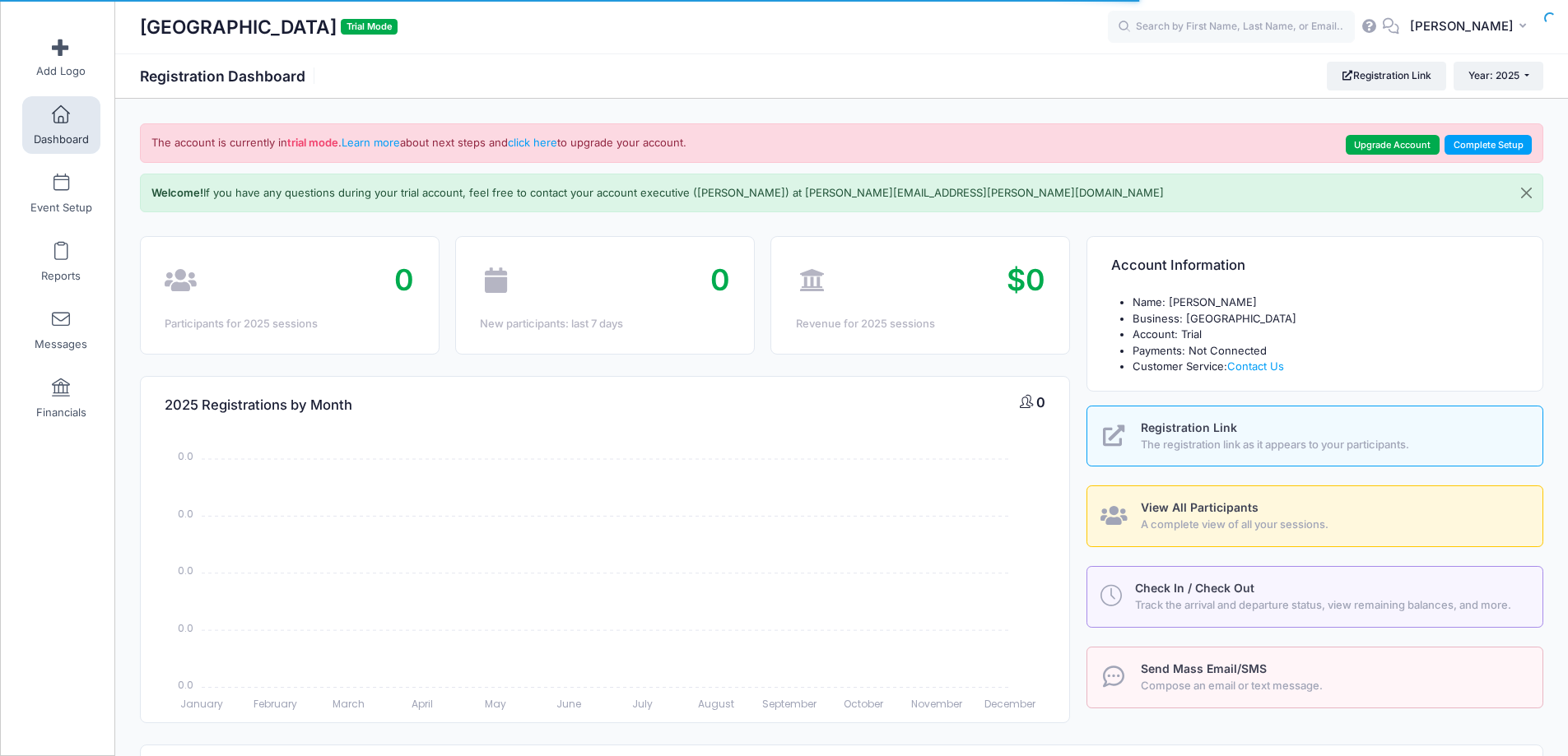
select select
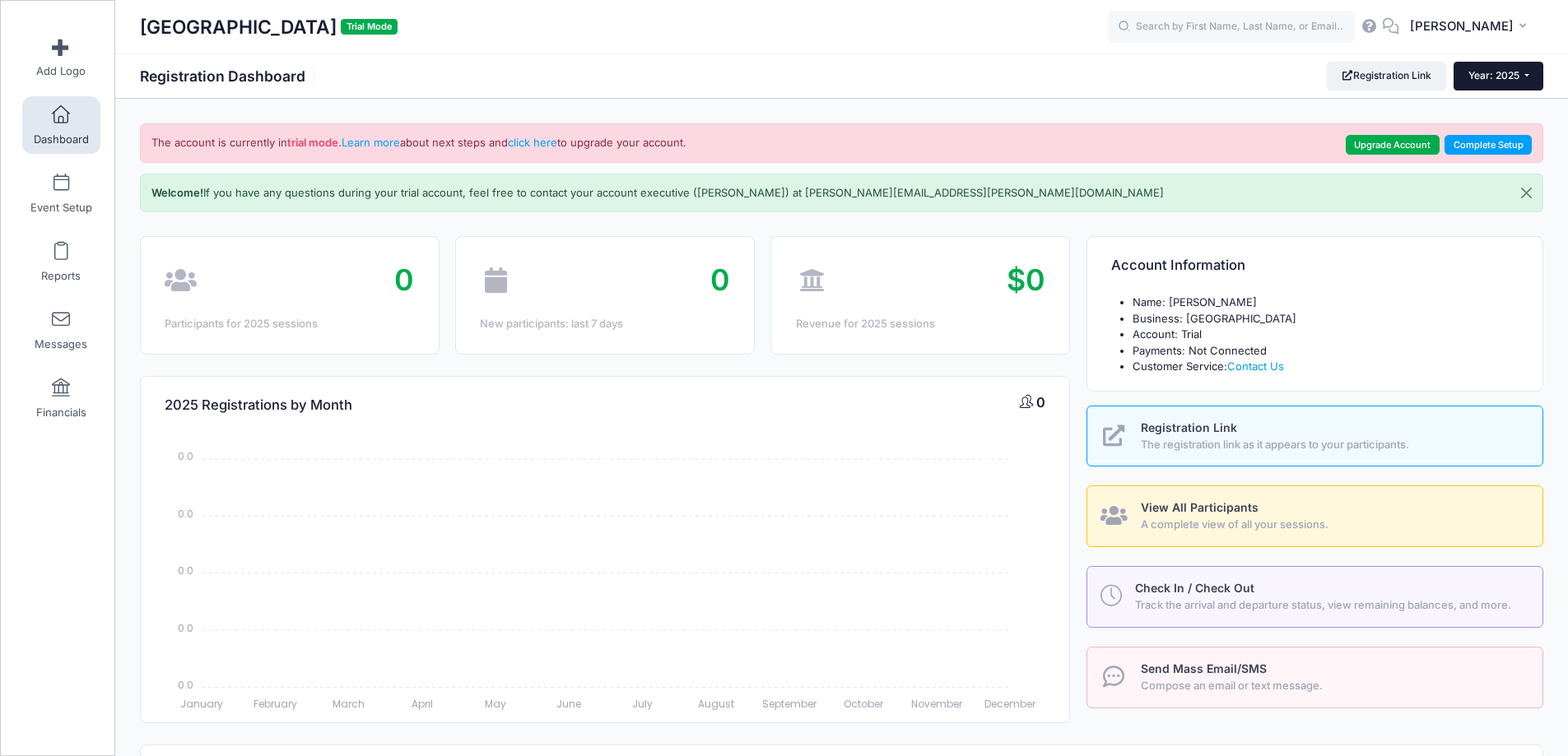
click at [1512, 77] on span "Year: 2025" at bounding box center [1494, 75] width 51 height 12
click at [1176, 75] on div "Shelburne Museum Trial Mode Registration Dashboard Registration Link Year: 2025…" at bounding box center [842, 76] width 1453 height 28
click at [1379, 30] on icon at bounding box center [1369, 26] width 19 height 11
